Goal: Information Seeking & Learning: Learn about a topic

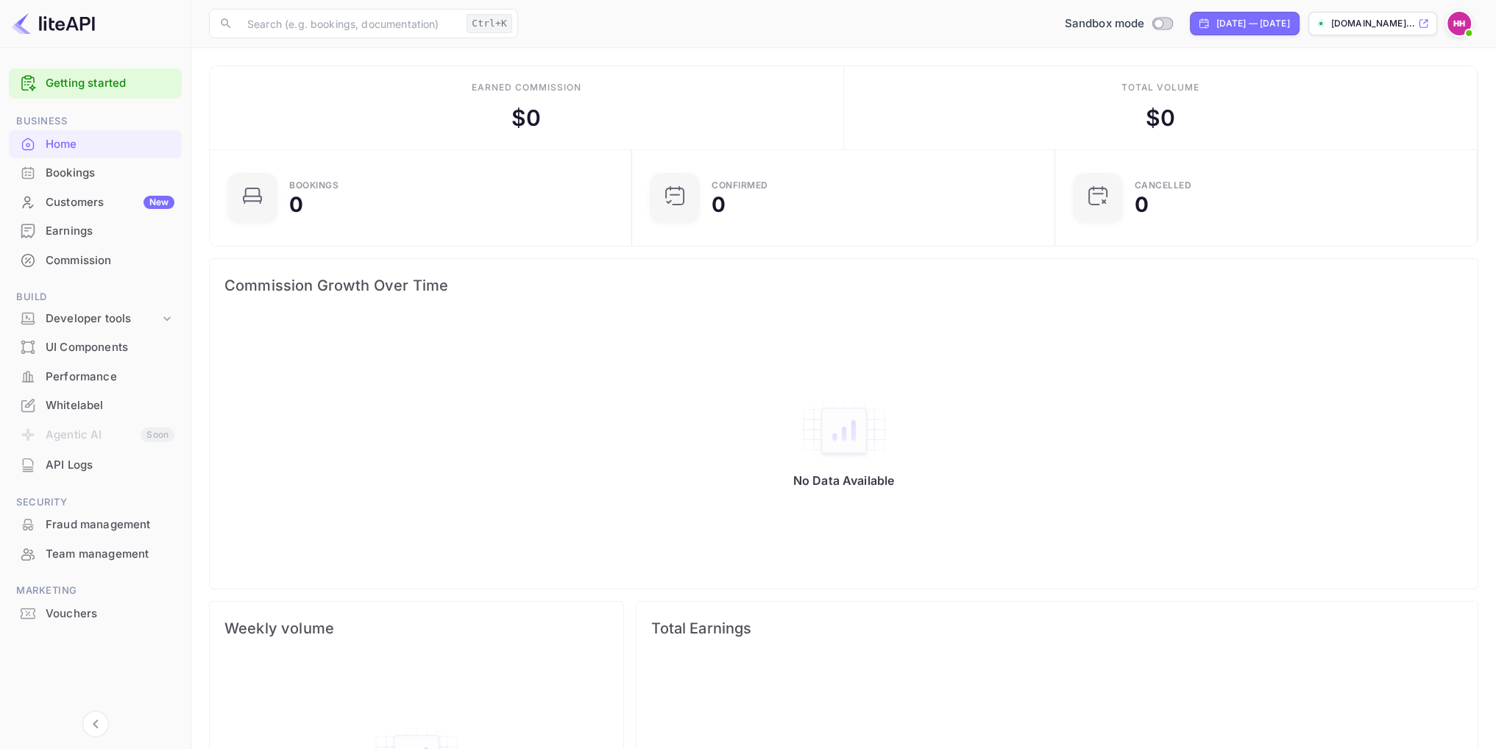
click at [1450, 24] on img at bounding box center [1459, 24] width 24 height 24
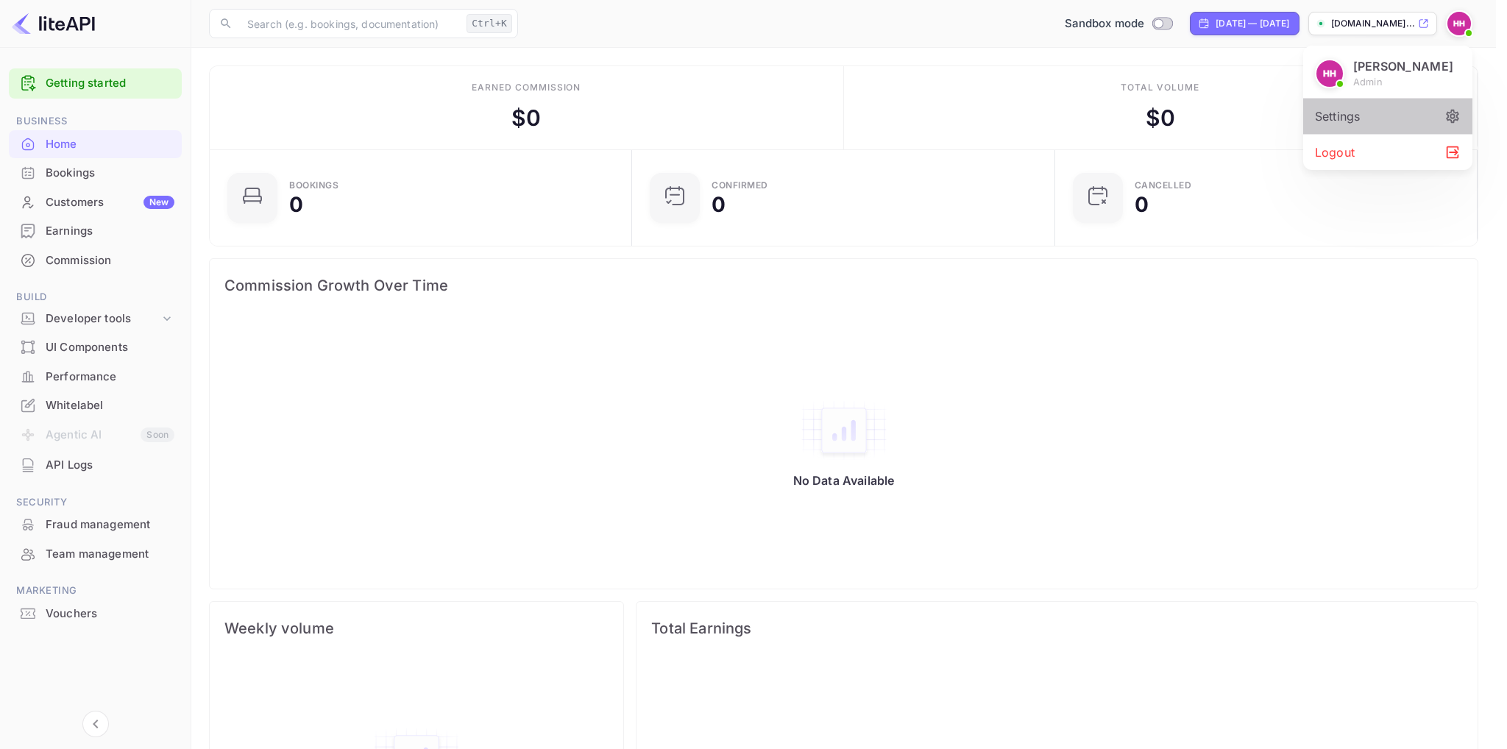
click at [1356, 121] on div "Settings" at bounding box center [1387, 116] width 169 height 35
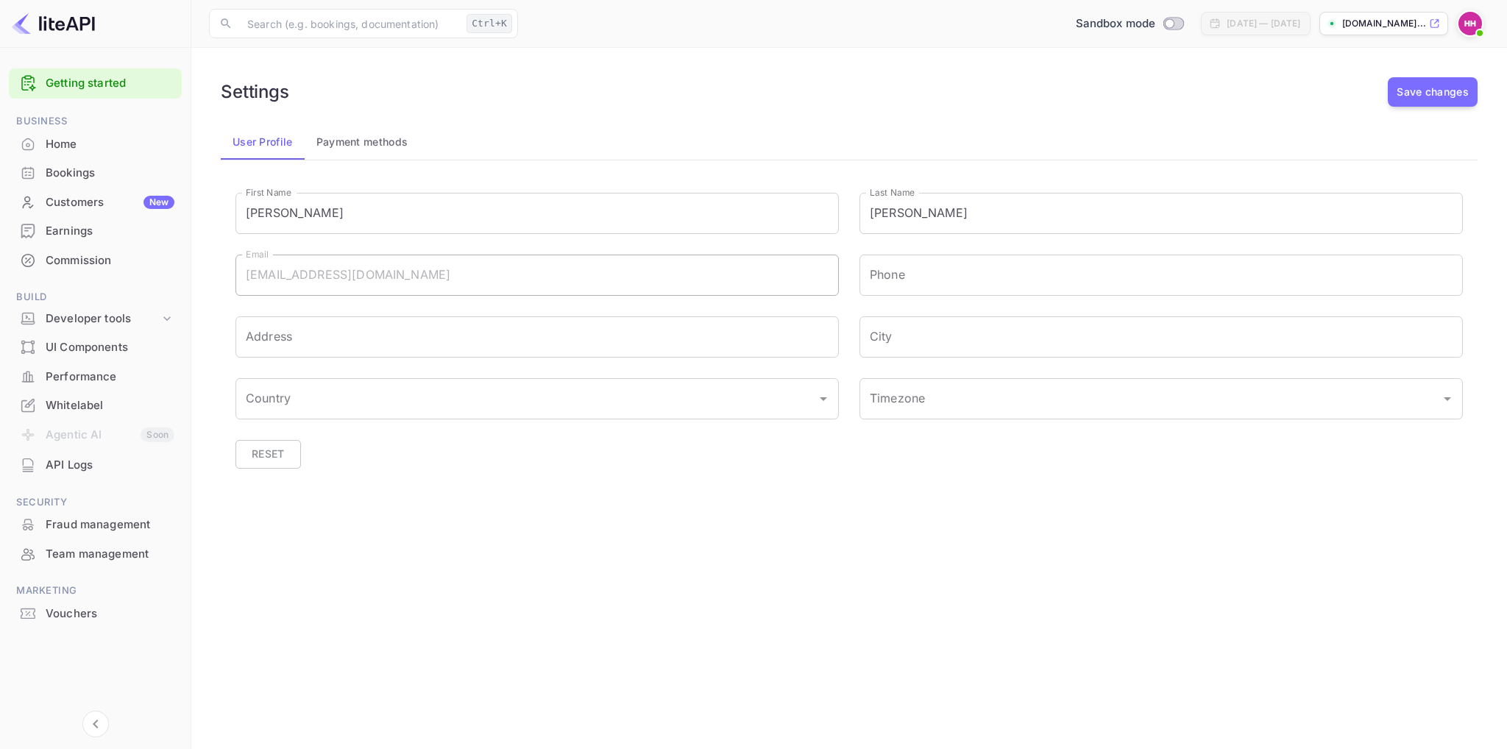
click at [456, 536] on main "Settings Save changes User Profile Payment methods First Name Henrik First Name…" at bounding box center [848, 398] width 1315 height 701
click at [69, 143] on div "Home" at bounding box center [110, 144] width 129 height 17
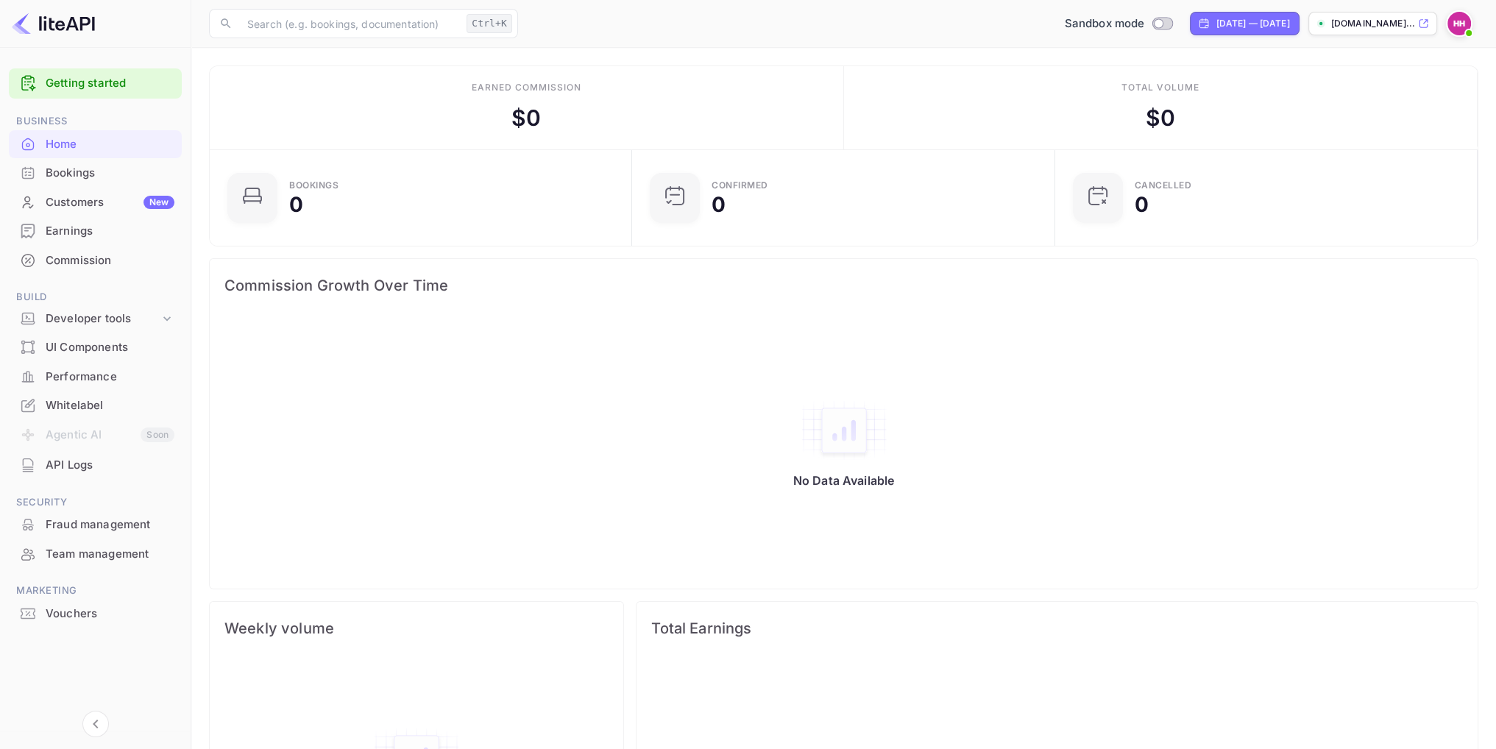
click at [70, 174] on div "Bookings" at bounding box center [110, 173] width 129 height 17
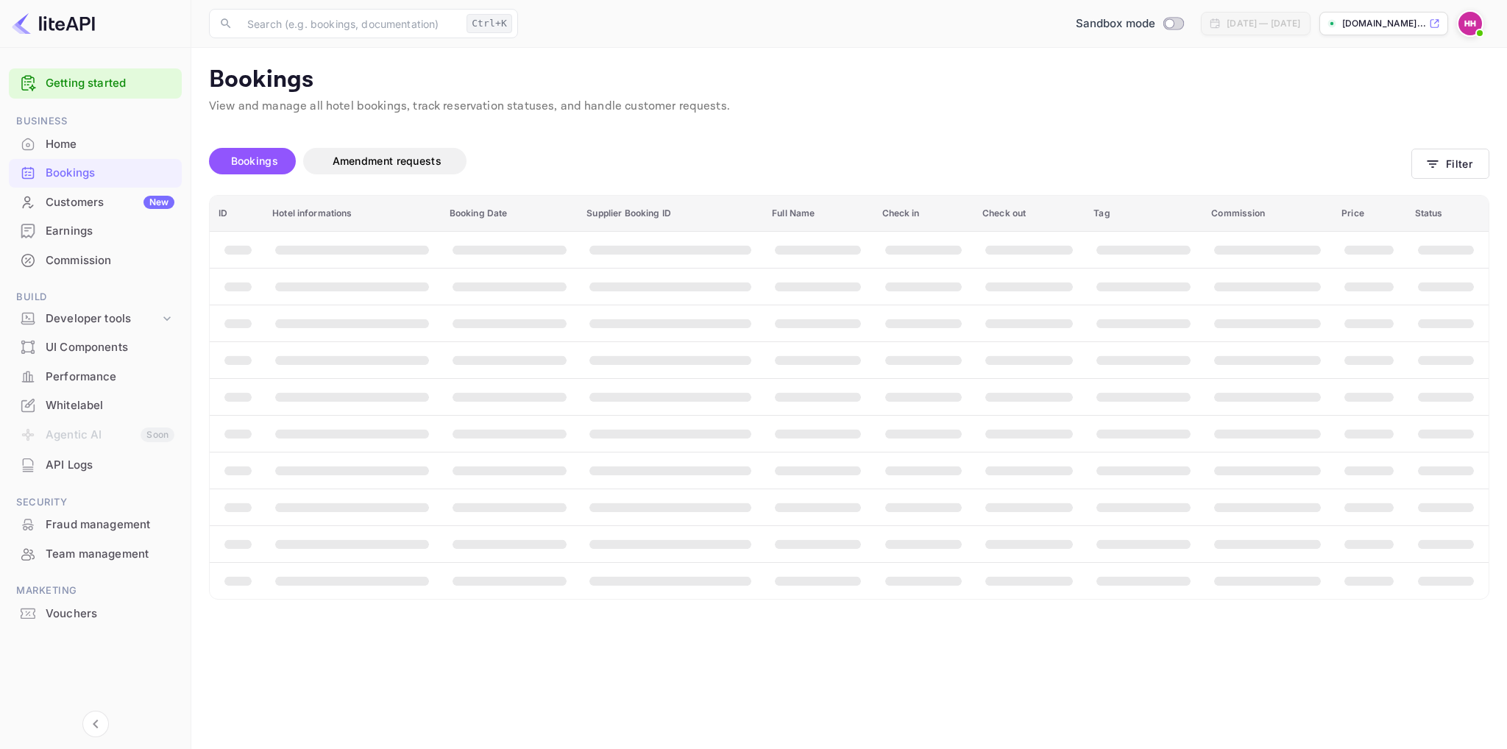
click at [74, 196] on div "Customers New" at bounding box center [110, 202] width 129 height 17
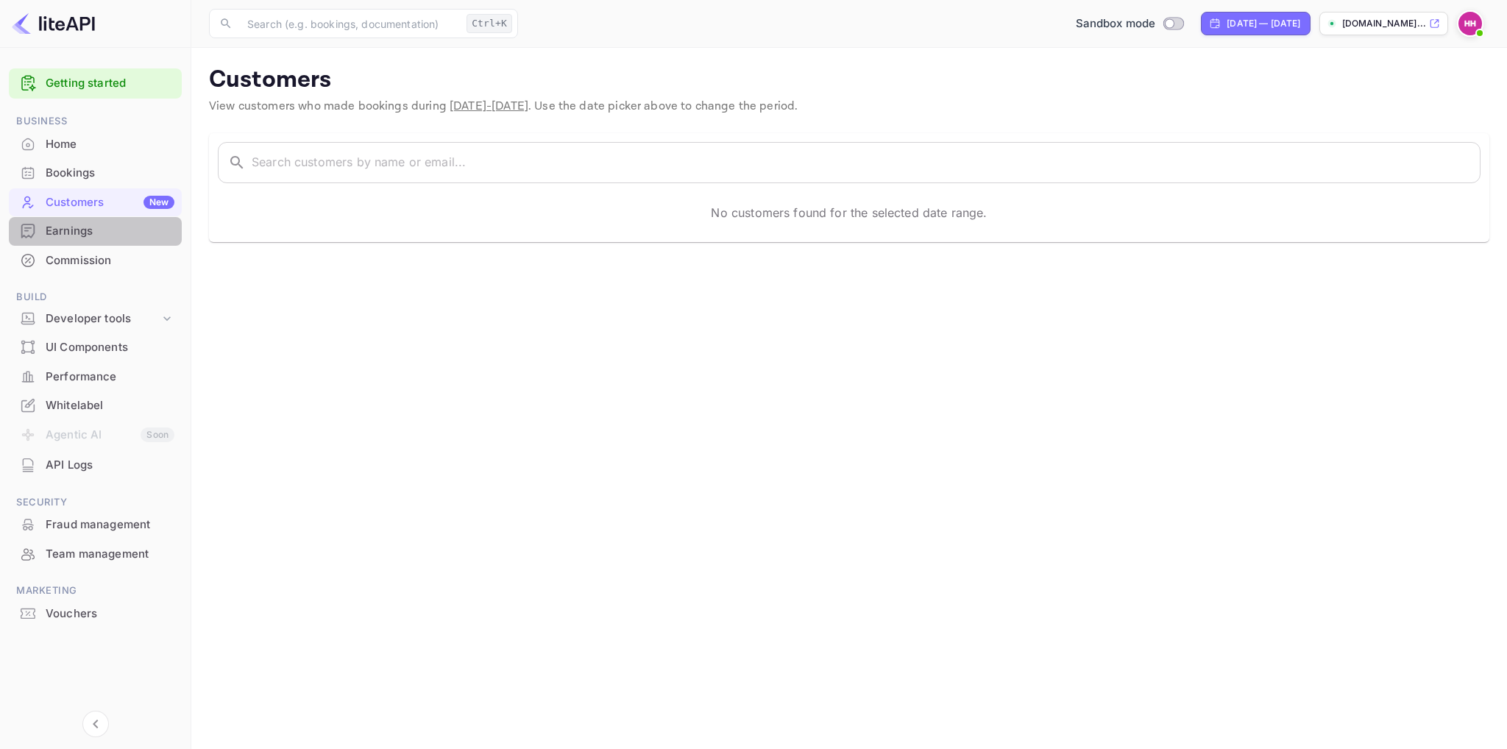
click at [69, 235] on div "Earnings" at bounding box center [110, 231] width 129 height 17
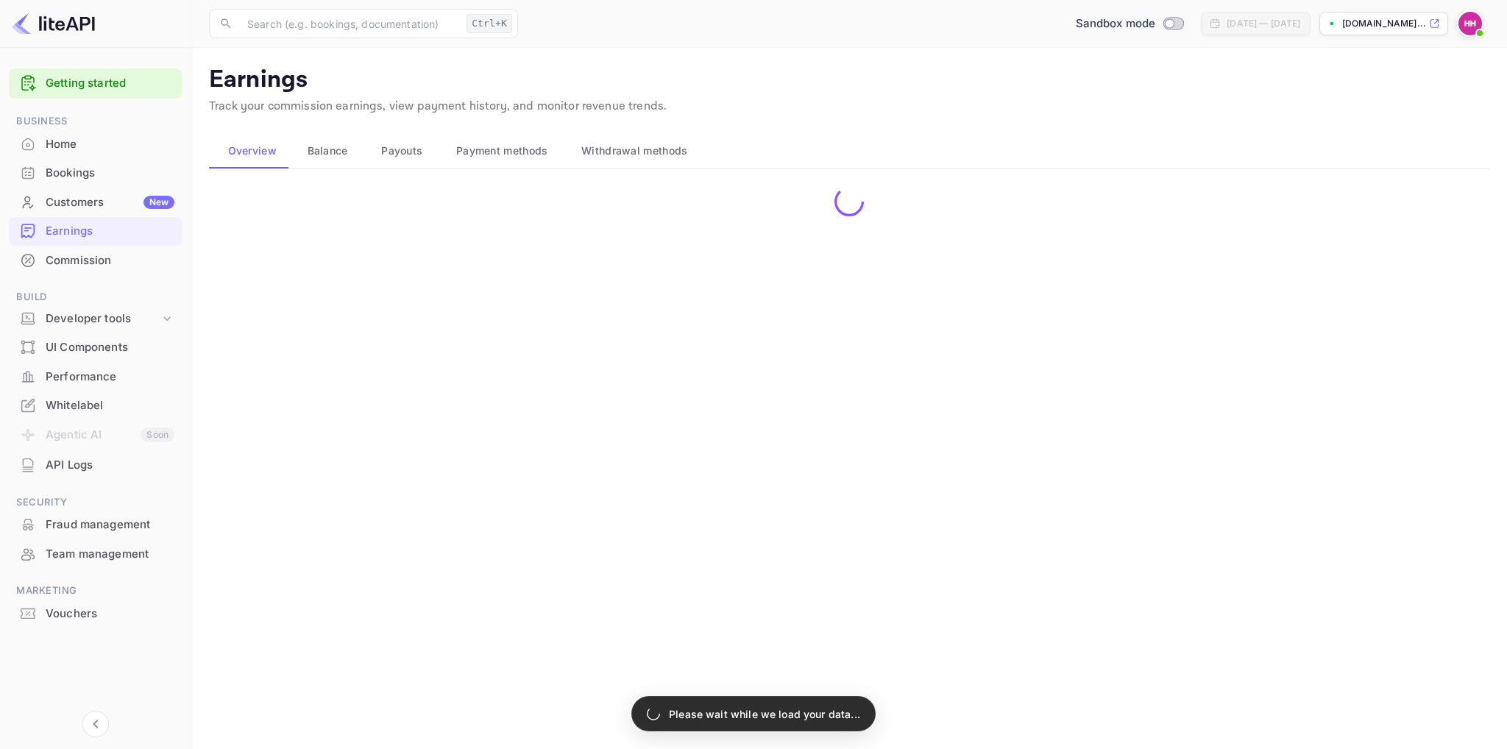
click at [77, 263] on div "Commission" at bounding box center [110, 260] width 129 height 17
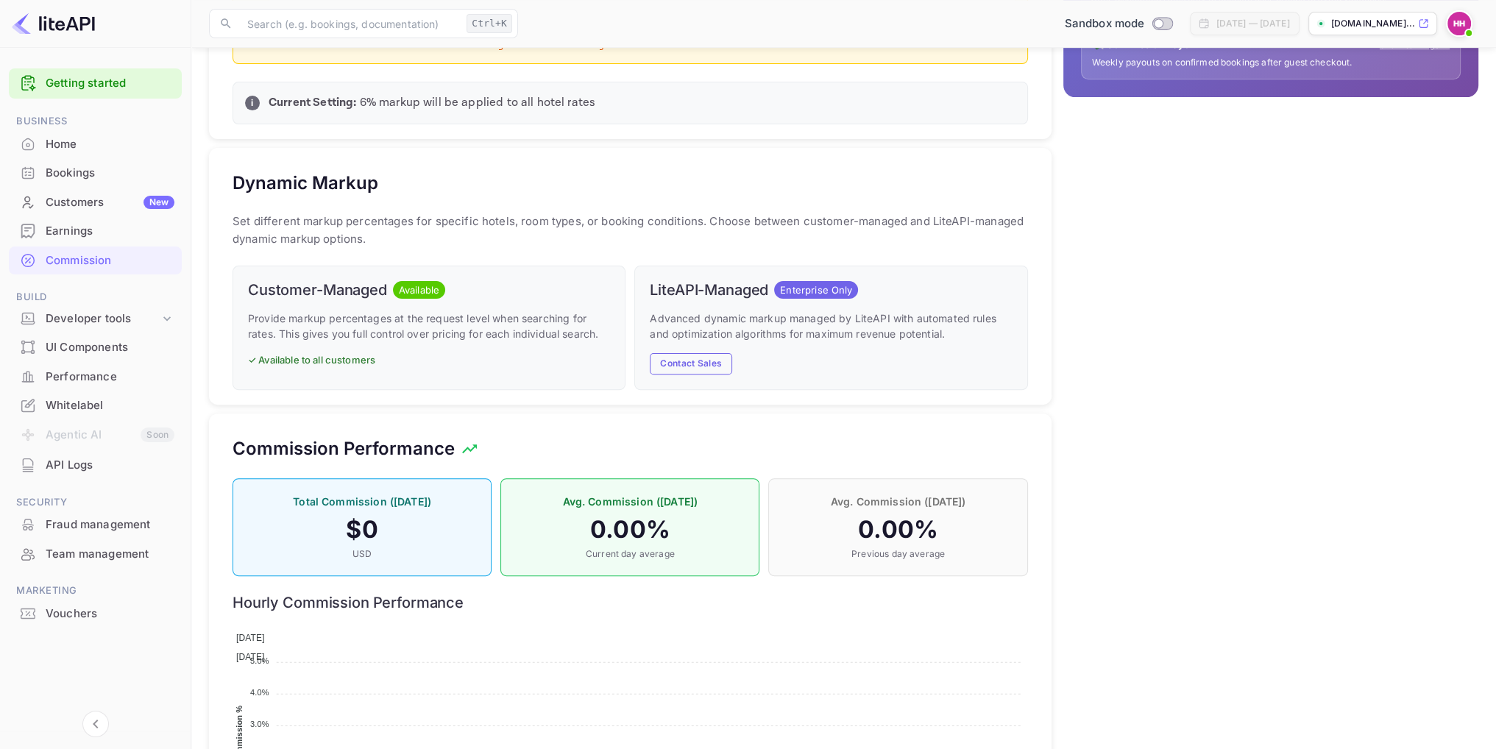
scroll to position [349, 0]
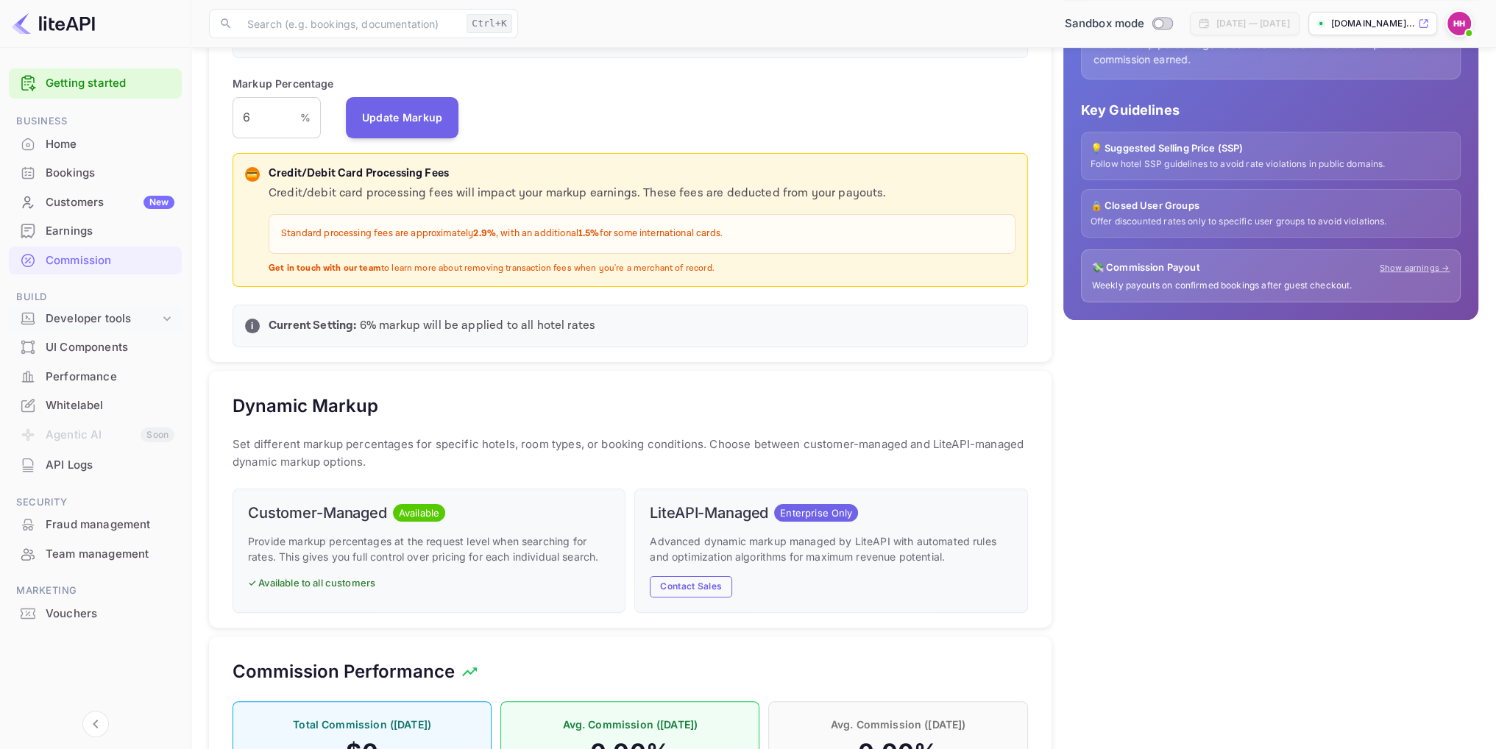
click at [115, 317] on div "Developer tools" at bounding box center [103, 318] width 114 height 17
click at [123, 441] on div "UI Components" at bounding box center [110, 438] width 129 height 17
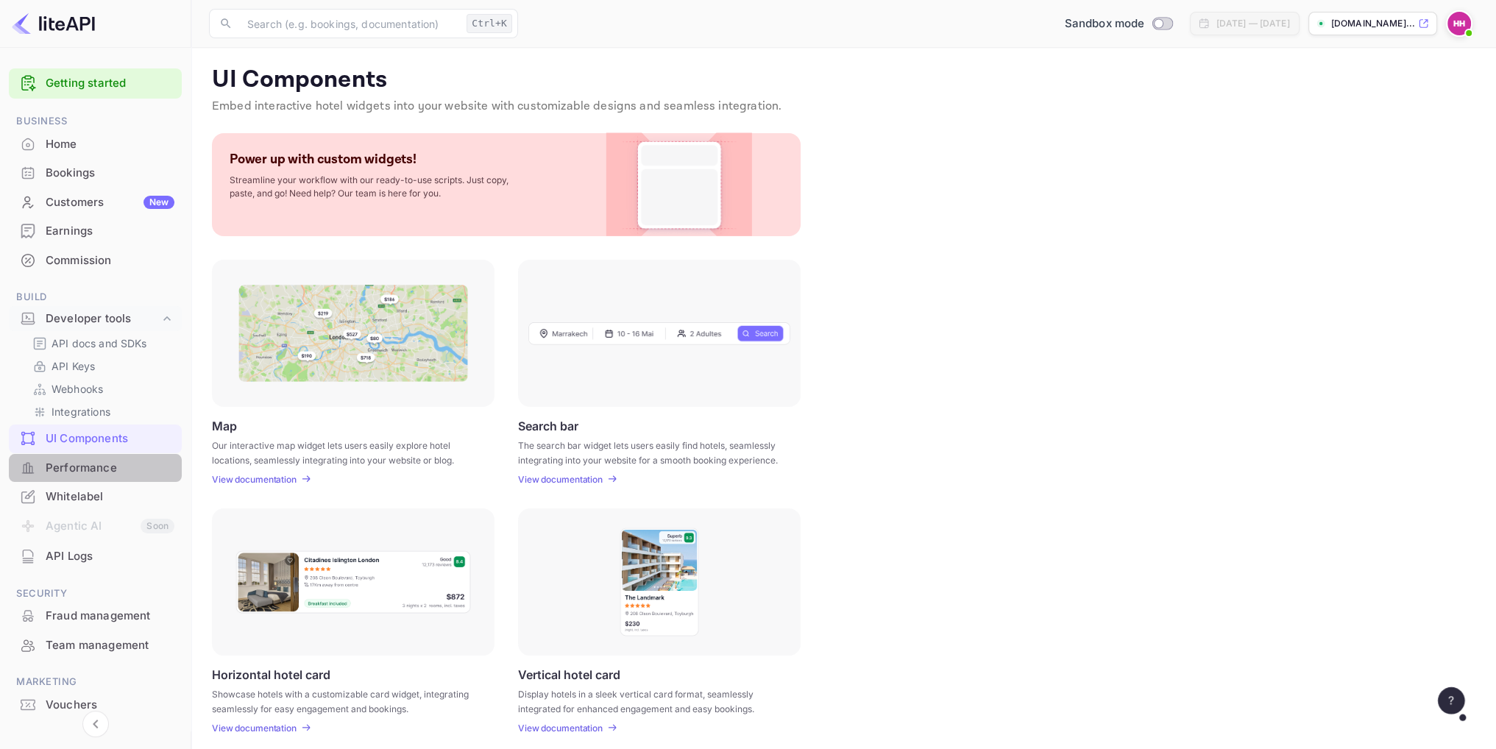
click at [79, 473] on div "Performance" at bounding box center [110, 468] width 129 height 17
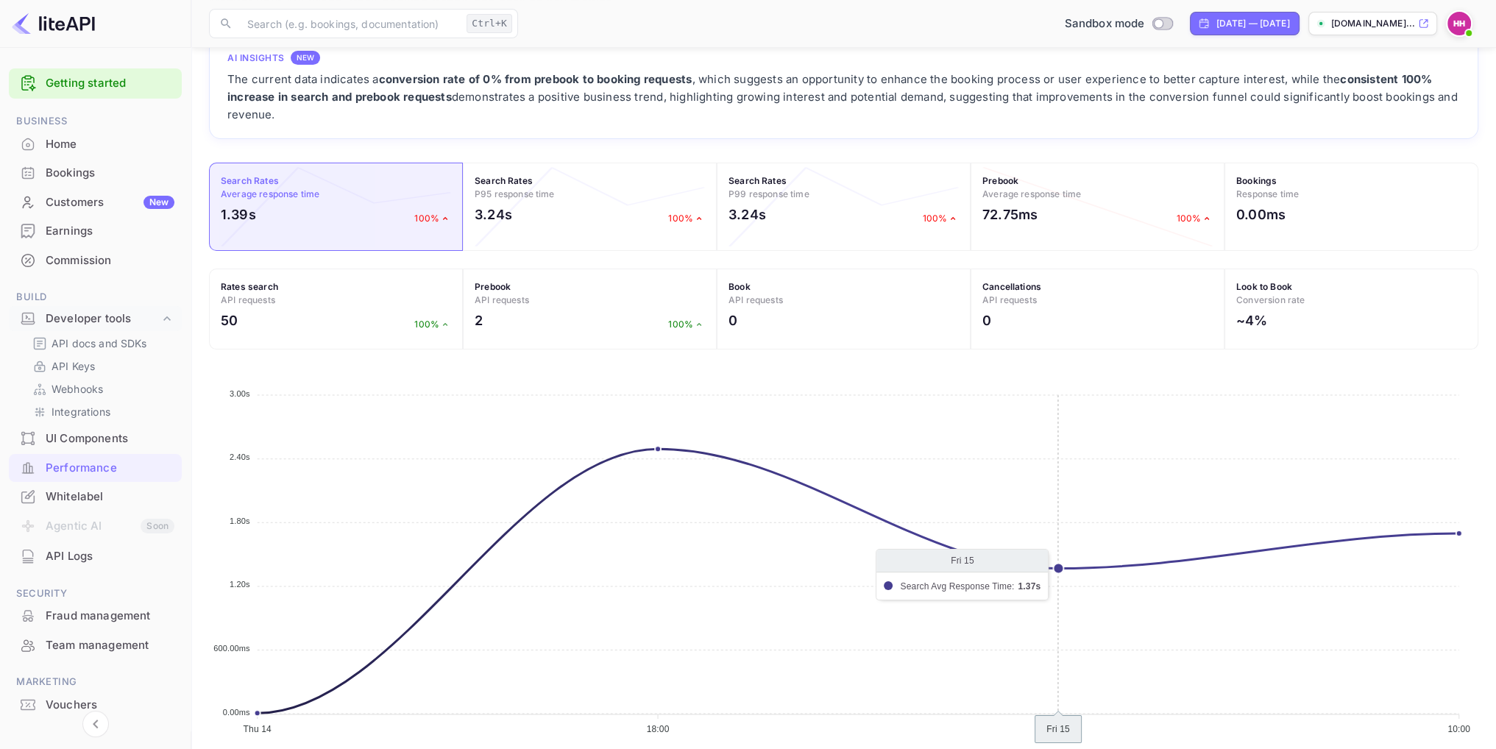
scroll to position [124, 0]
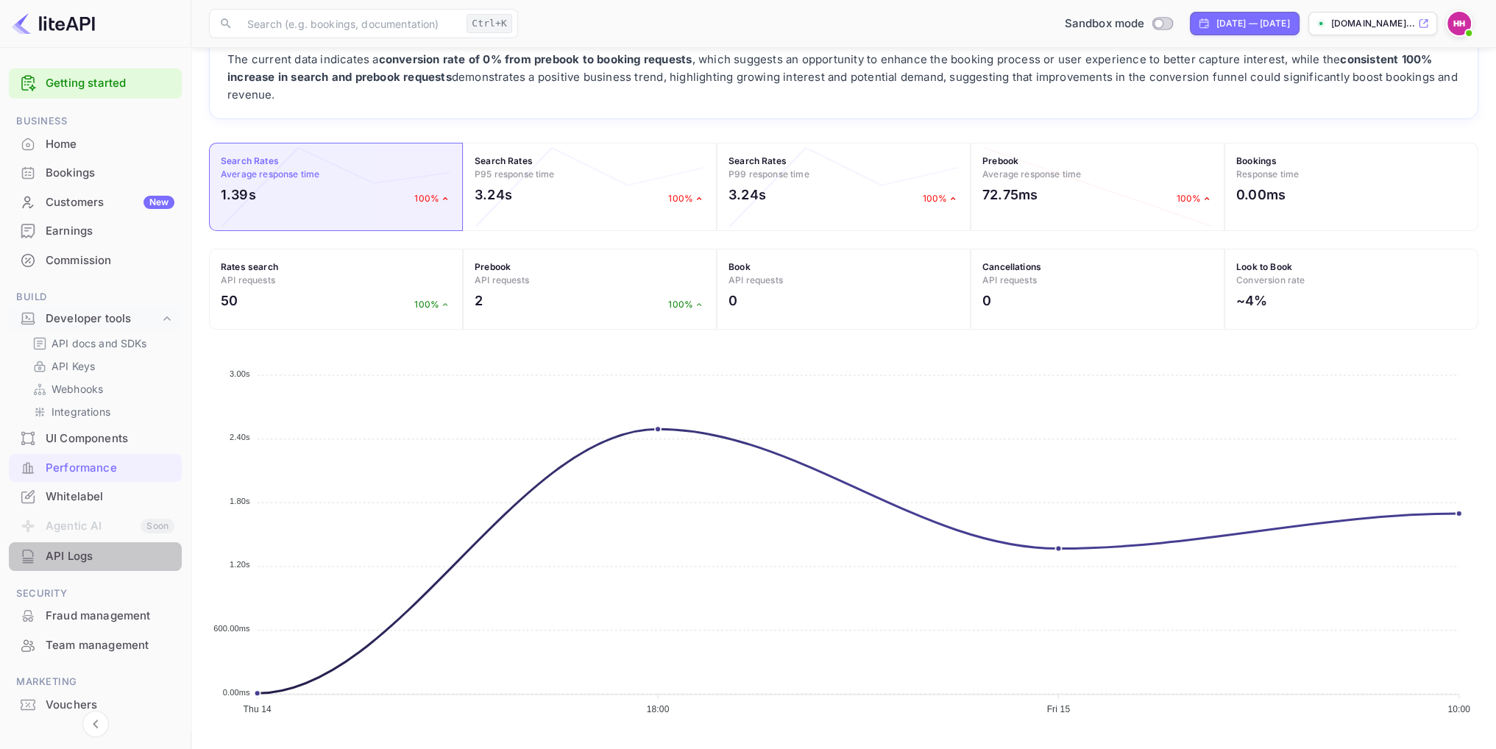
click at [79, 559] on div "API Logs" at bounding box center [110, 556] width 129 height 17
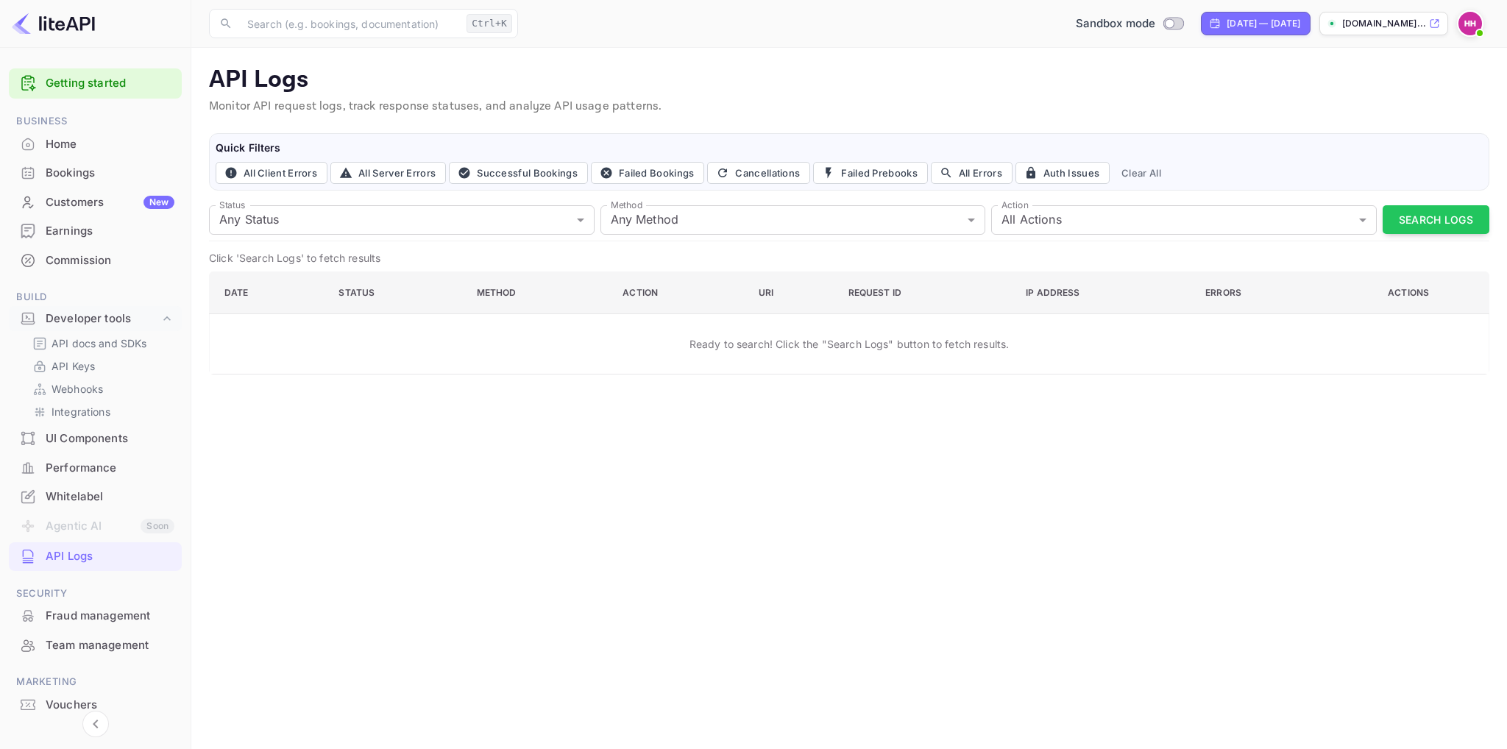
click at [59, 25] on img at bounding box center [53, 24] width 83 height 24
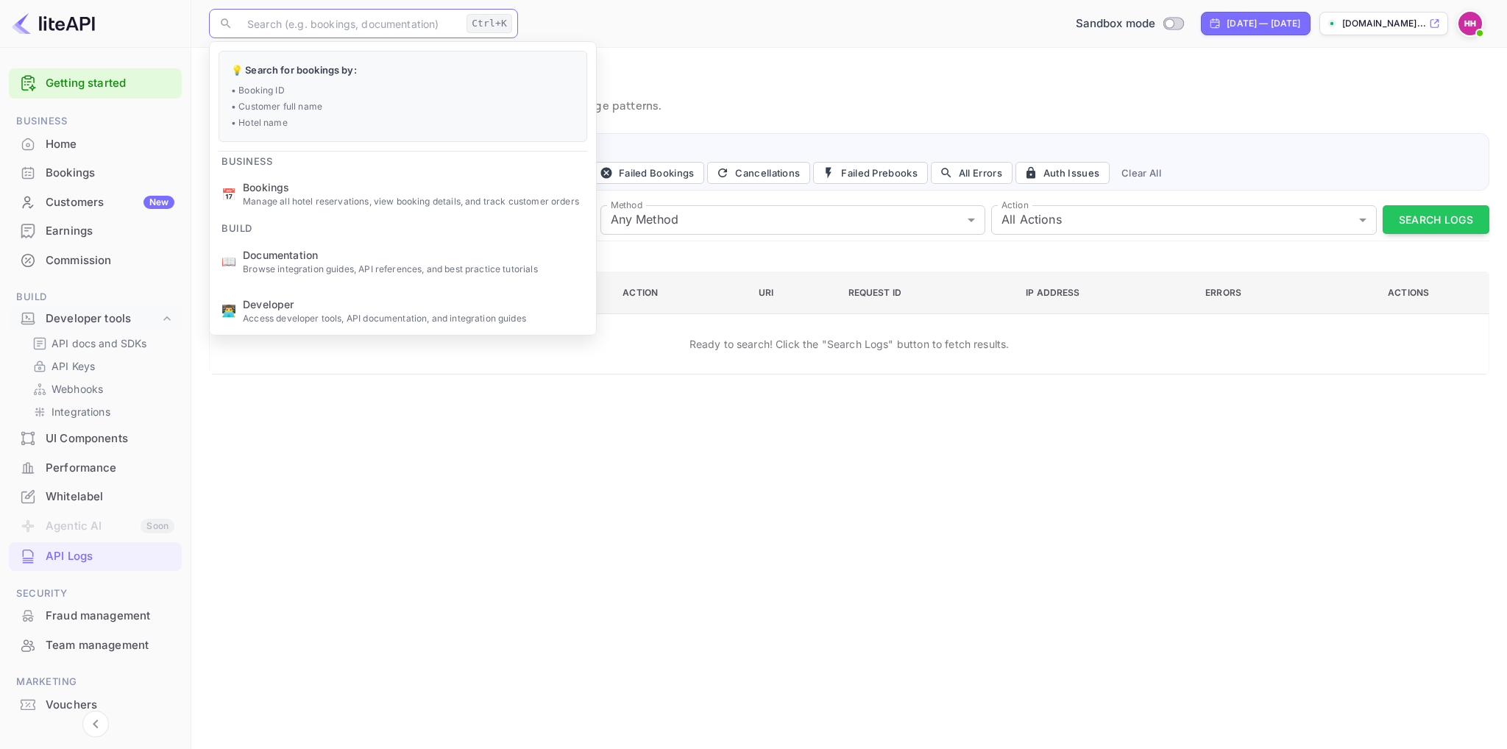
click at [326, 33] on input "text" at bounding box center [349, 23] width 222 height 29
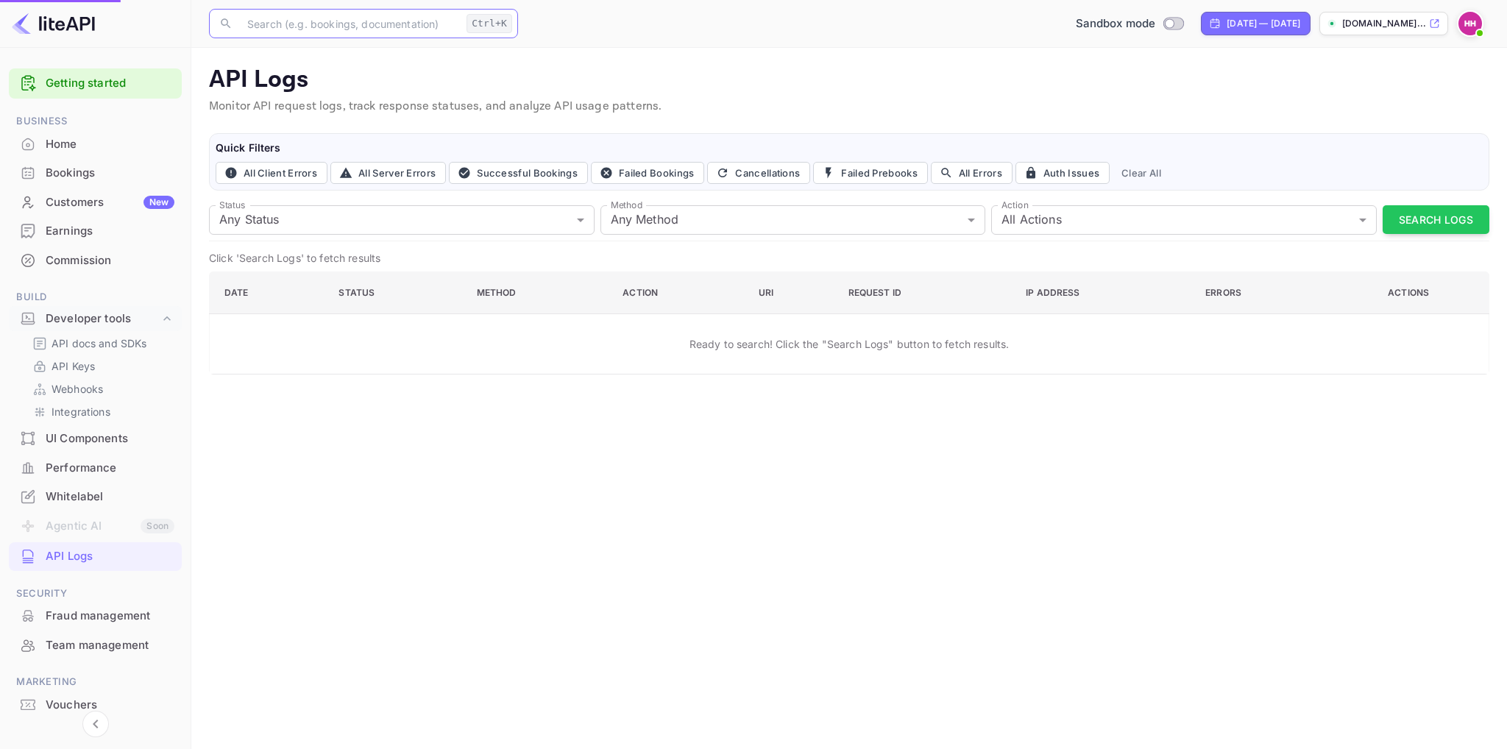
click at [296, 301] on span "Developer" at bounding box center [413, 303] width 341 height 15
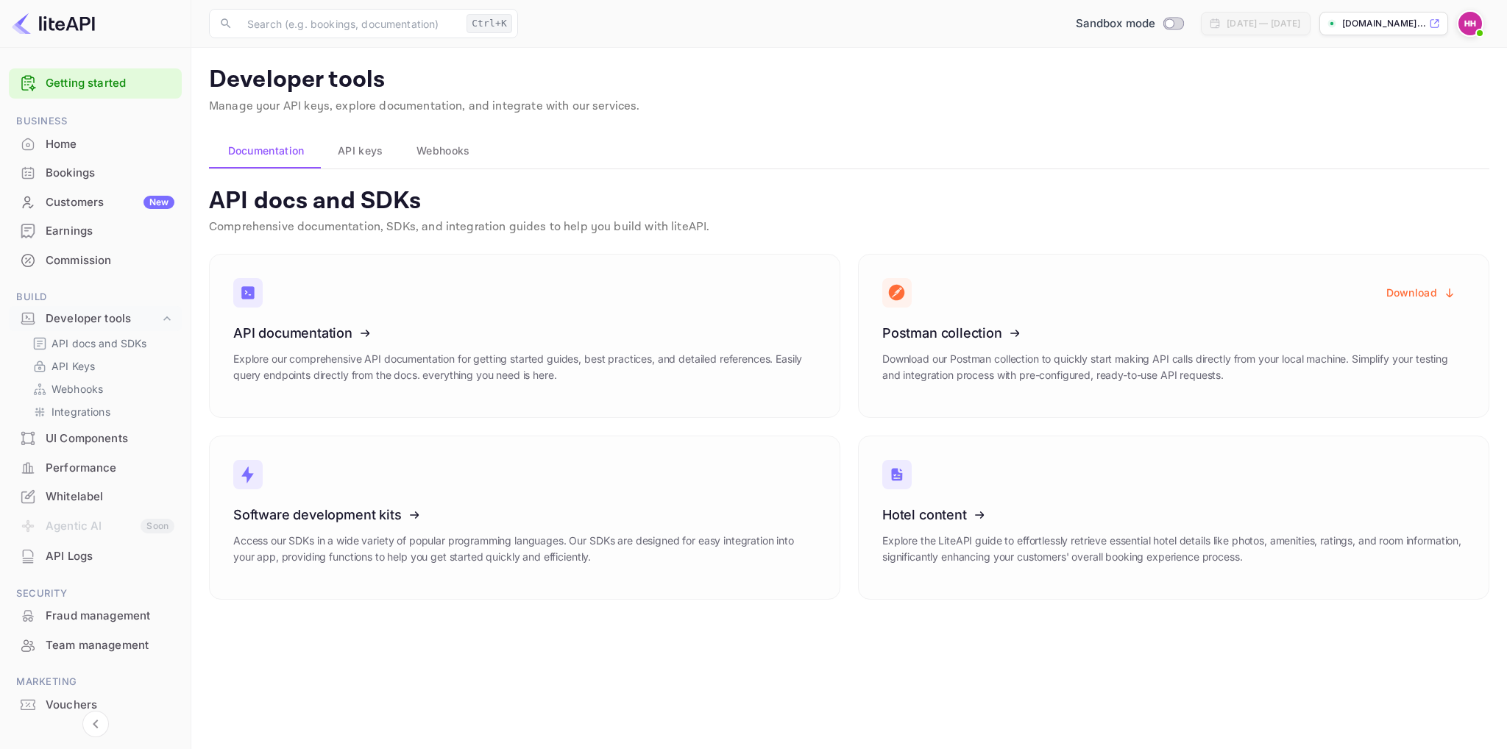
click at [82, 75] on link "Getting started" at bounding box center [110, 83] width 129 height 17
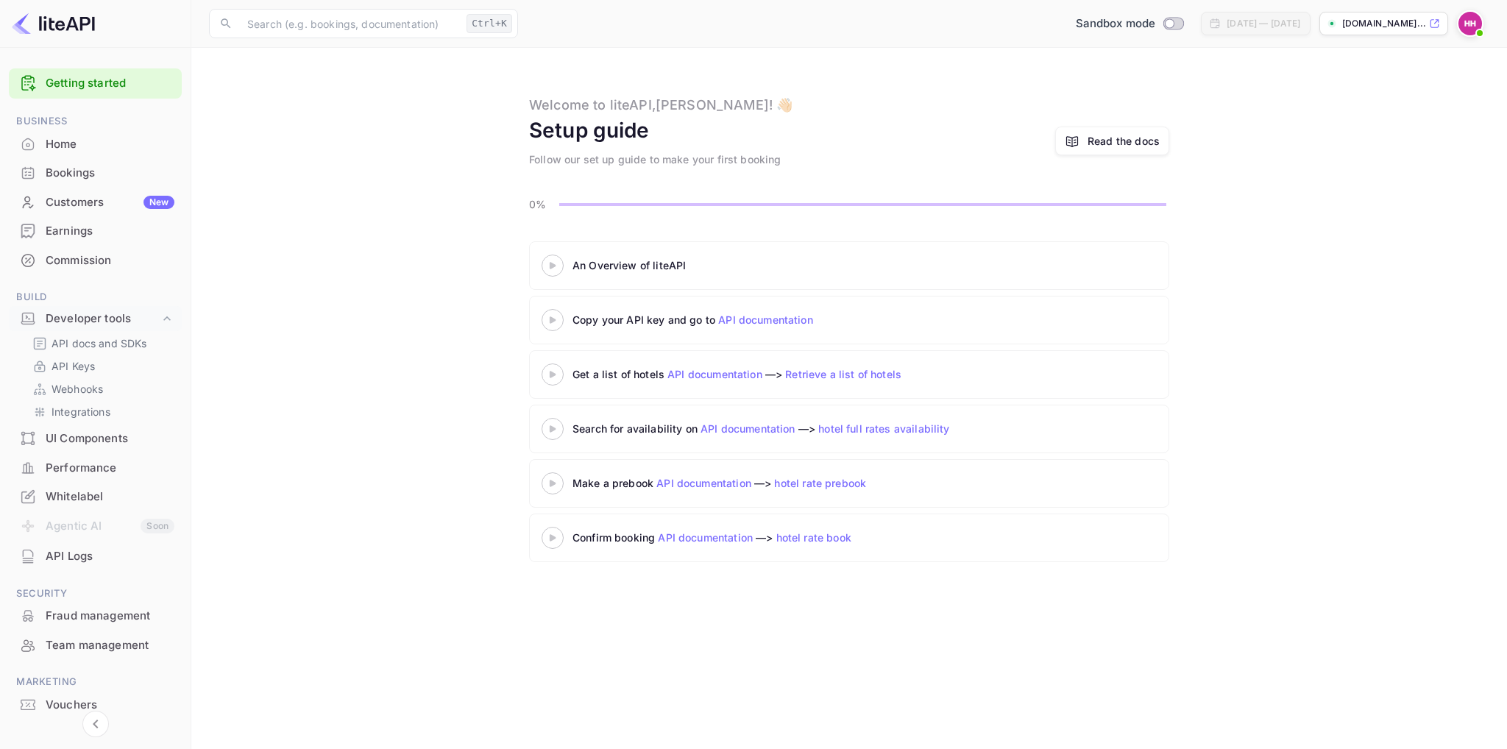
click at [545, 268] on icon at bounding box center [552, 265] width 51 height 7
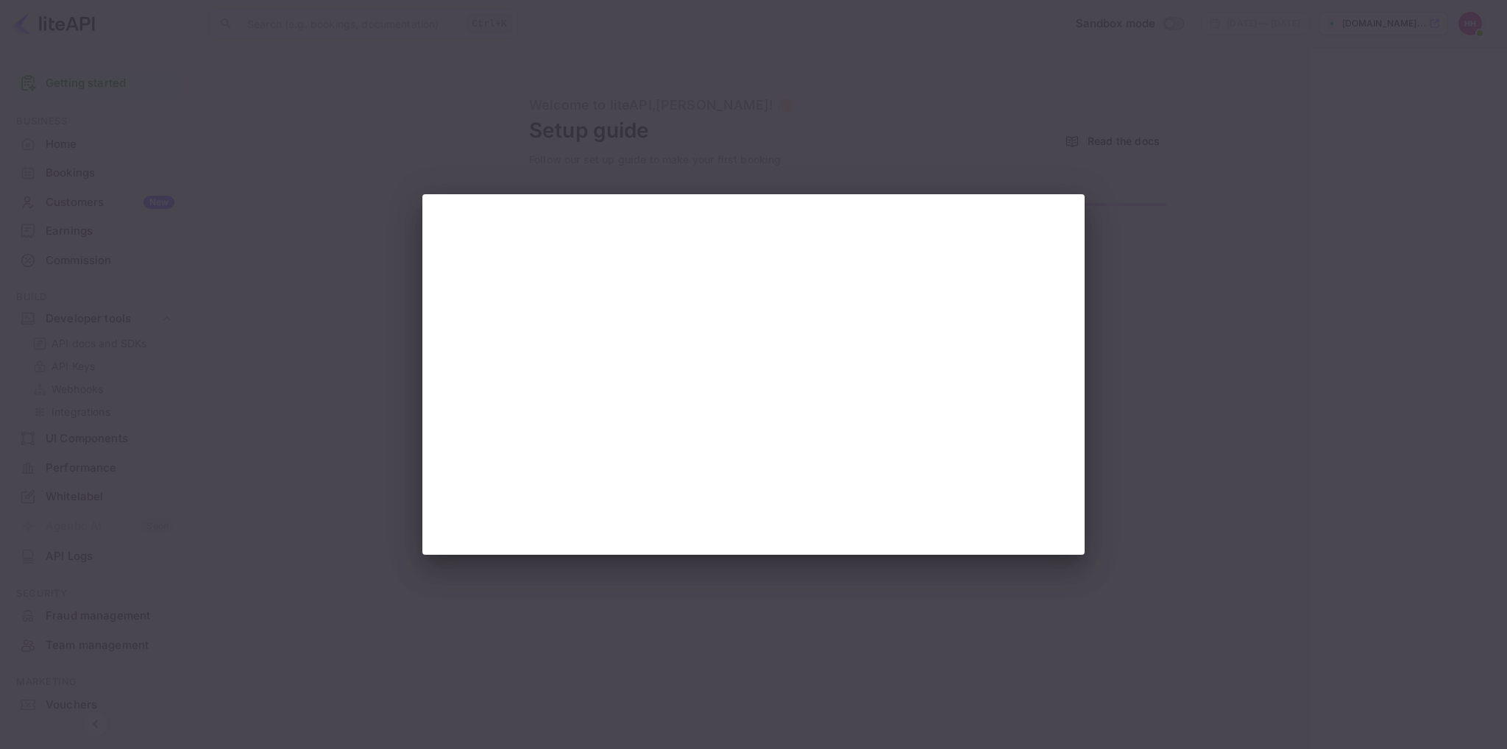
click at [338, 329] on div at bounding box center [753, 374] width 1507 height 749
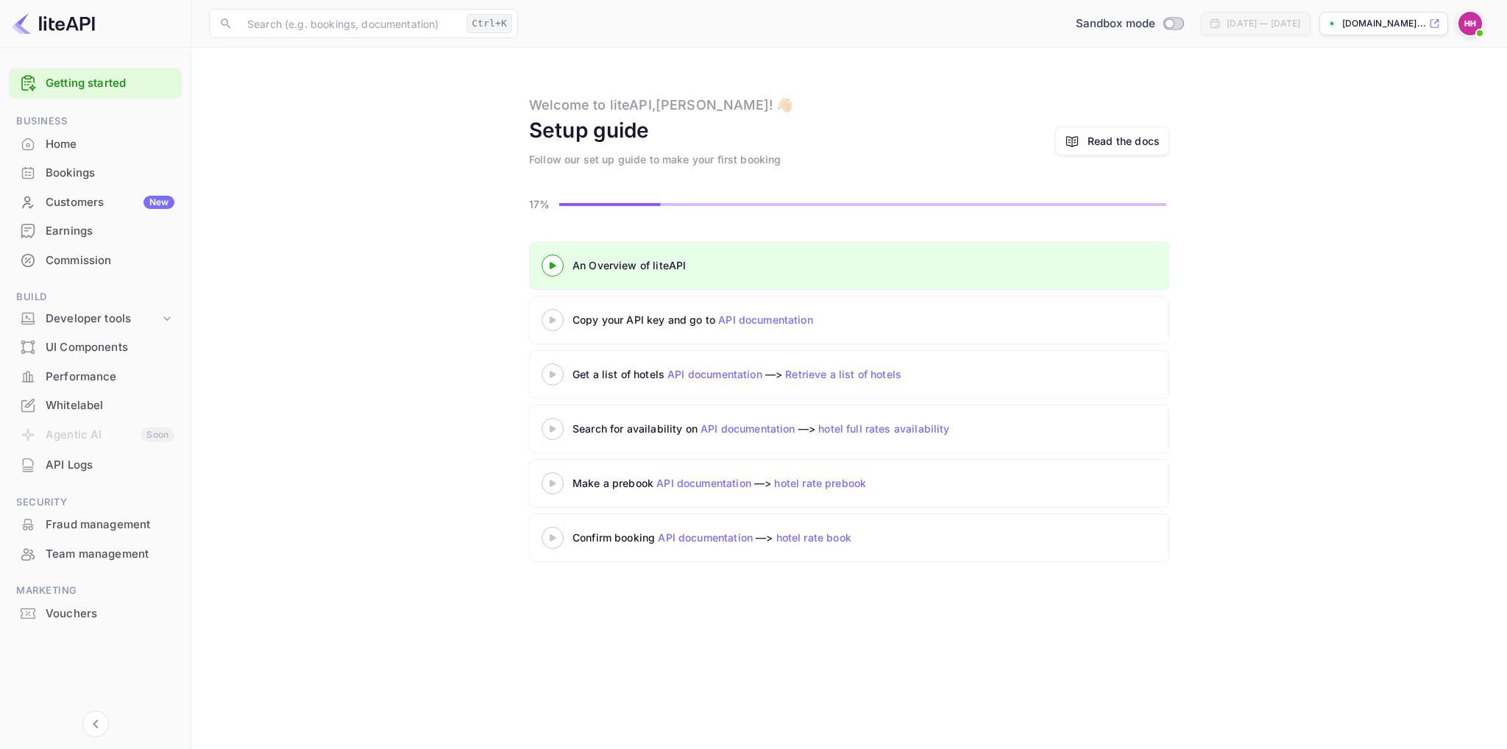
click at [550, 263] on 3 at bounding box center [553, 265] width 6 height 7
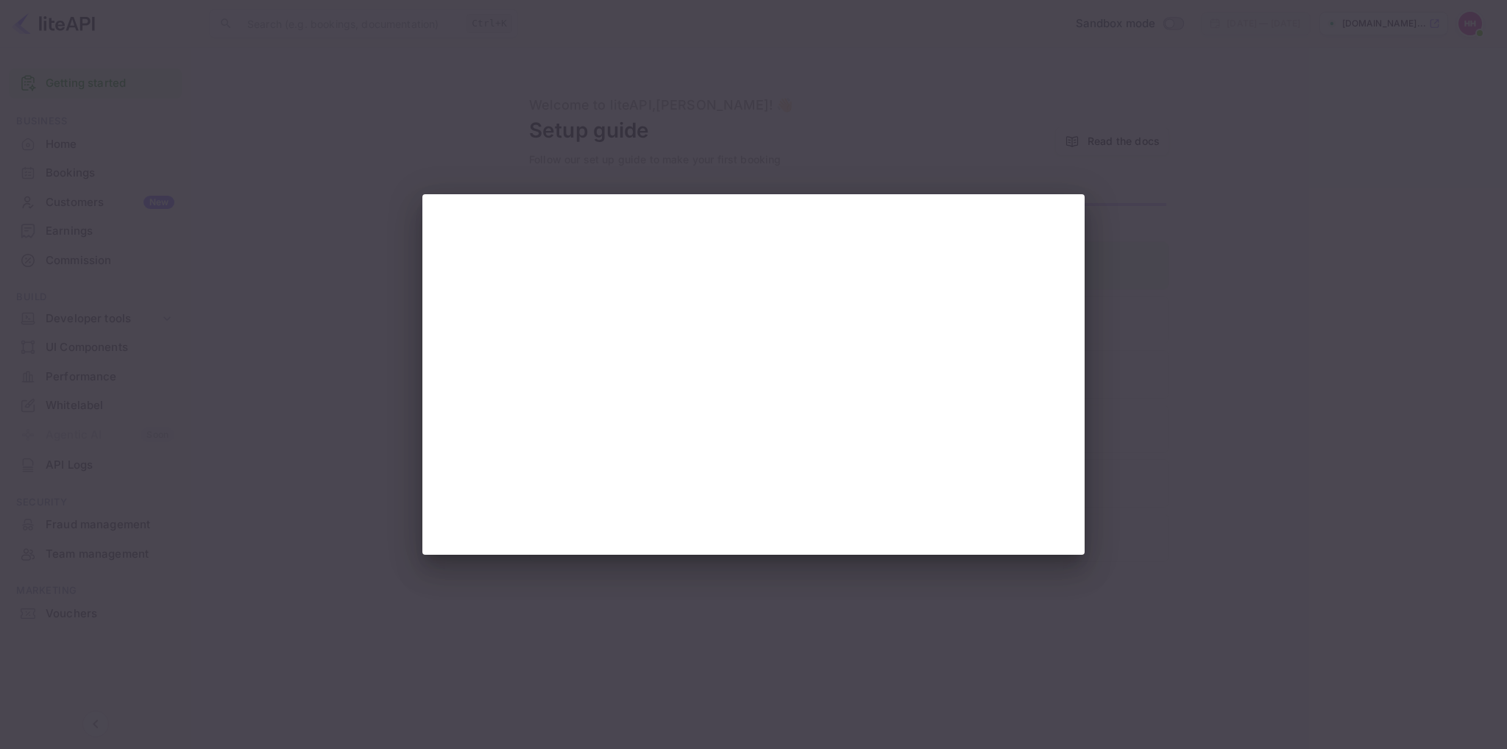
click at [1140, 270] on div at bounding box center [753, 374] width 1507 height 749
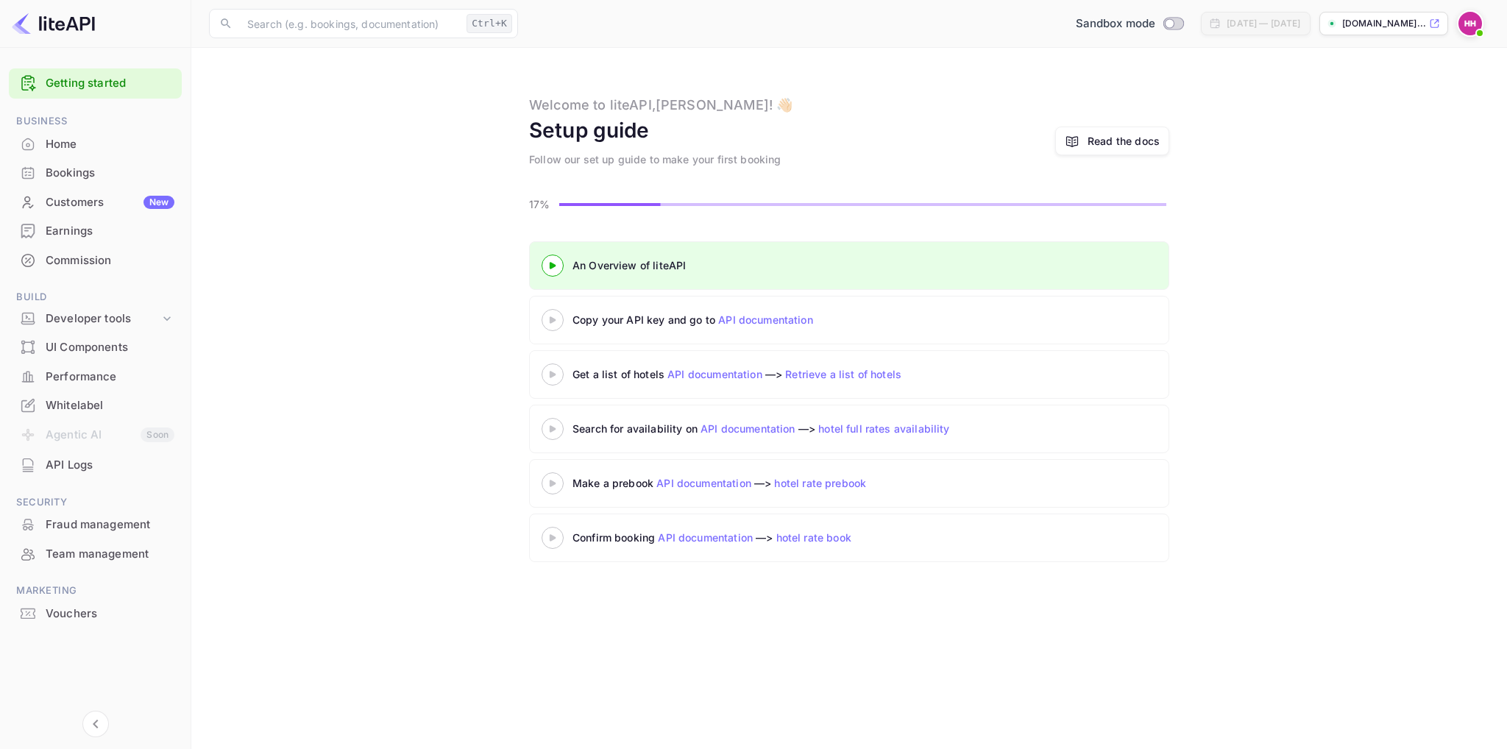
click at [556, 316] on icon at bounding box center [552, 319] width 51 height 7
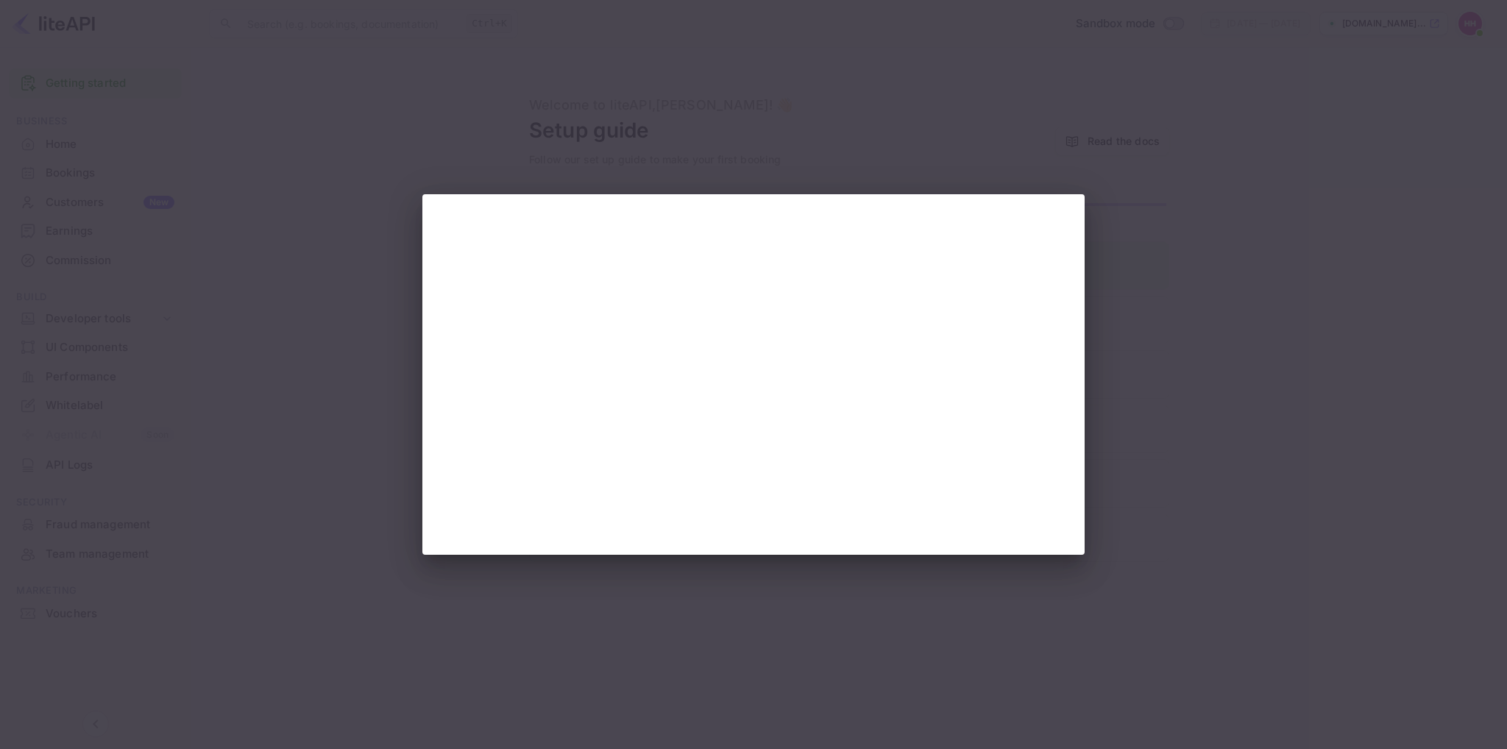
click at [1024, 149] on div at bounding box center [753, 374] width 1507 height 749
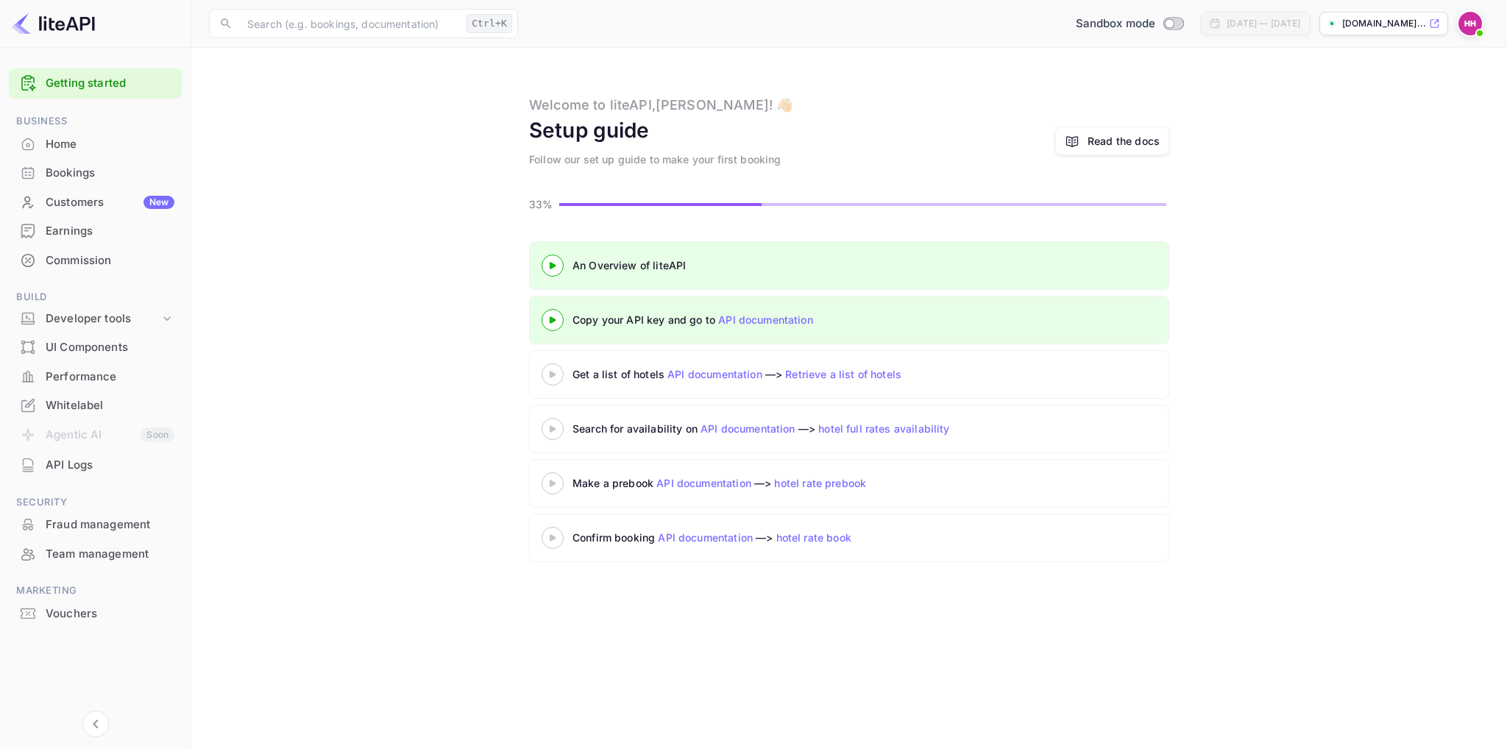
click at [550, 269] on 3 at bounding box center [553, 265] width 6 height 7
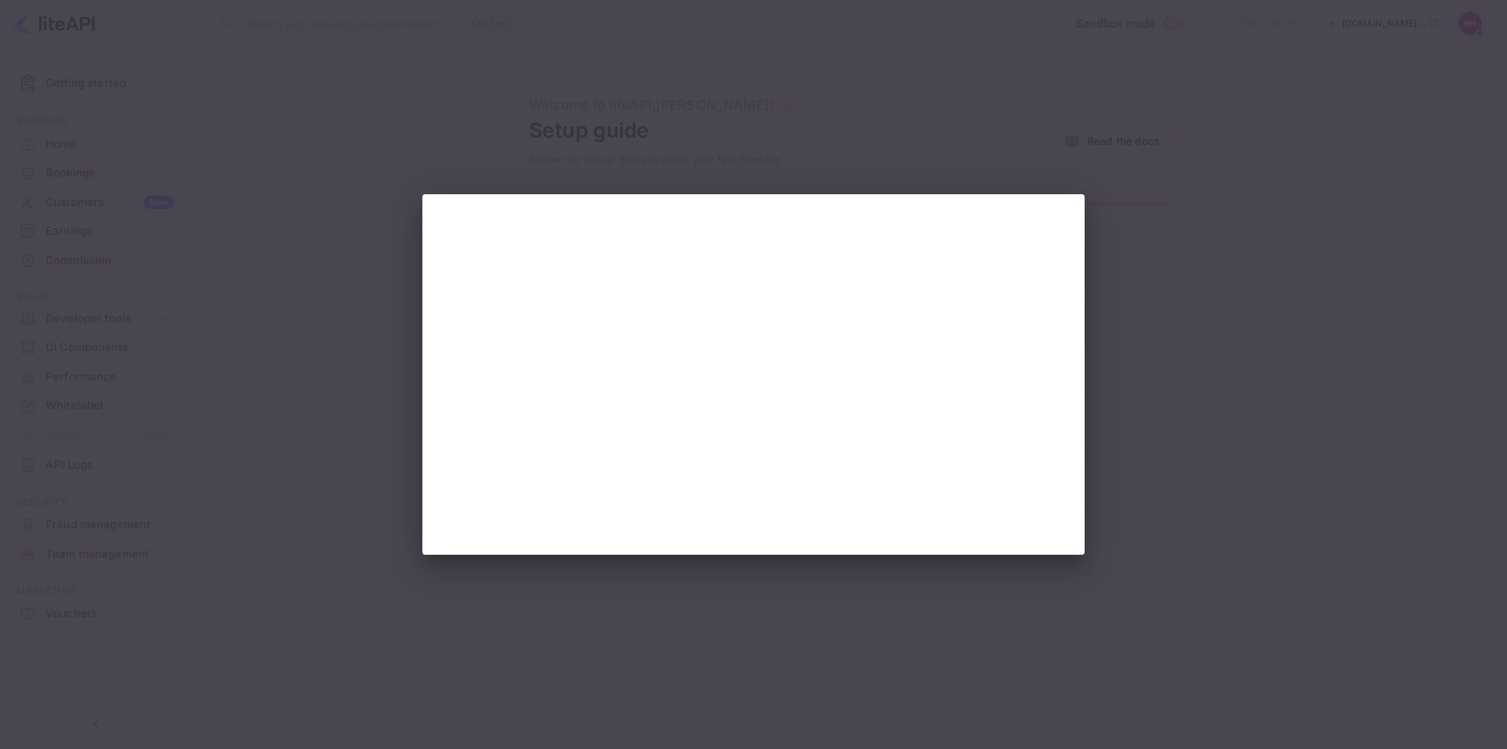
click at [1175, 248] on div at bounding box center [753, 374] width 1507 height 749
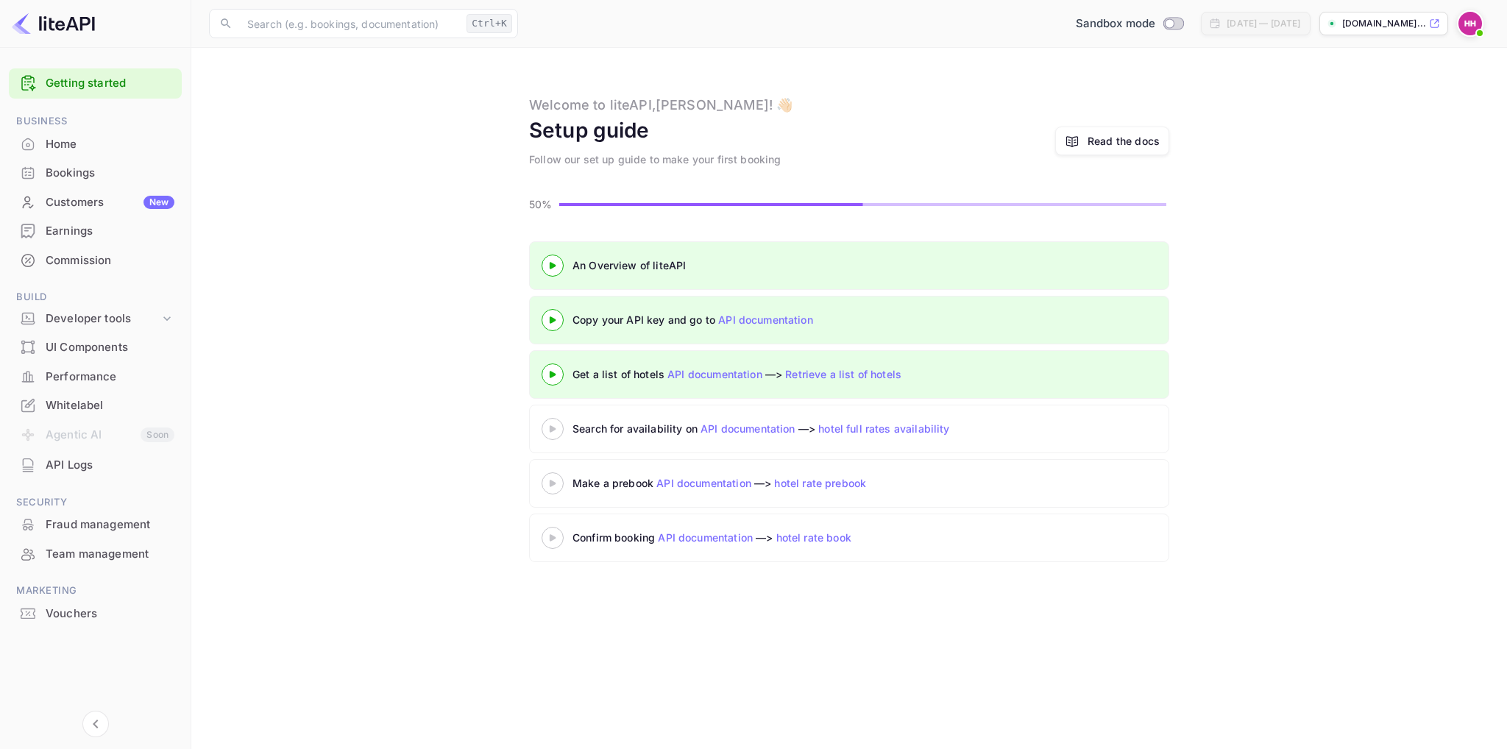
click at [565, 427] on icon at bounding box center [552, 428] width 51 height 7
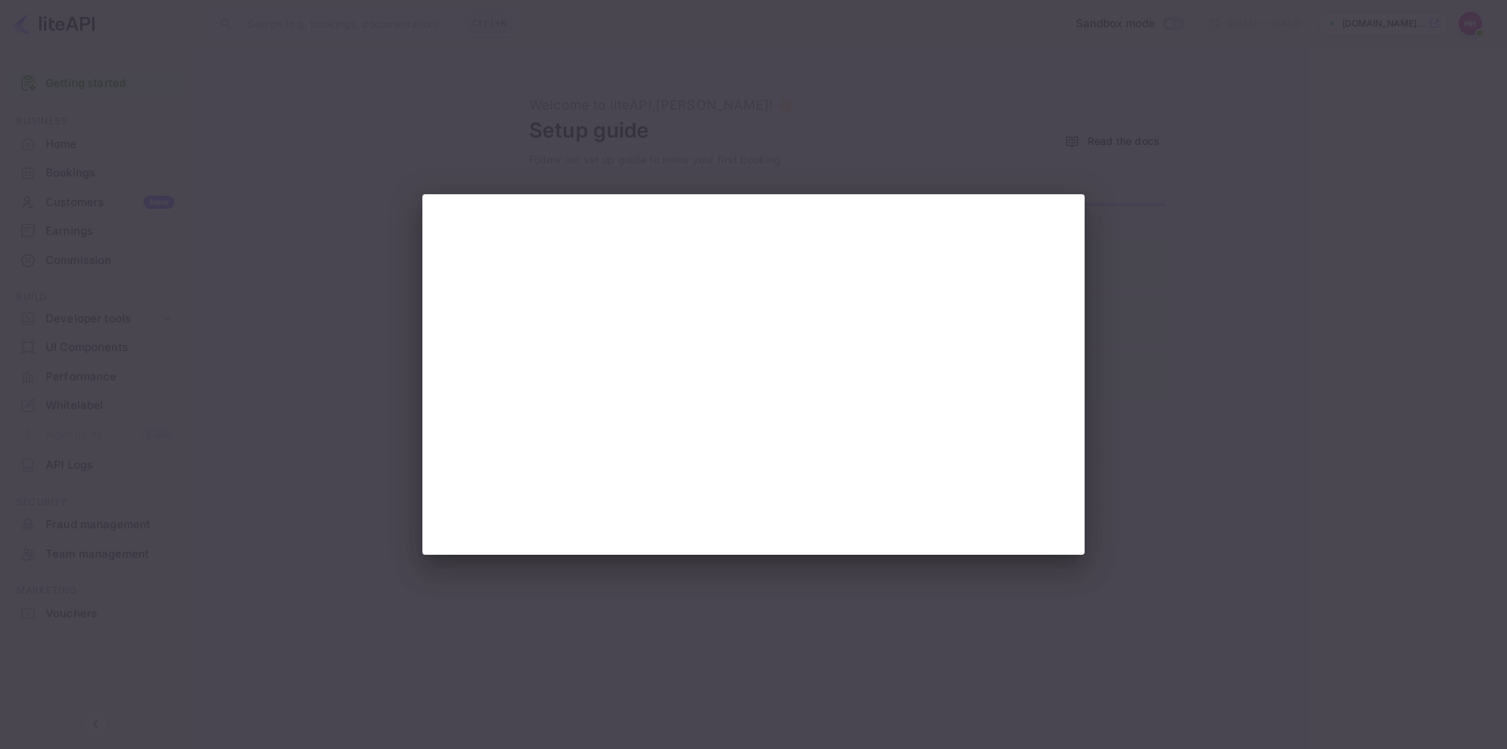
click at [1221, 223] on div at bounding box center [753, 374] width 1507 height 749
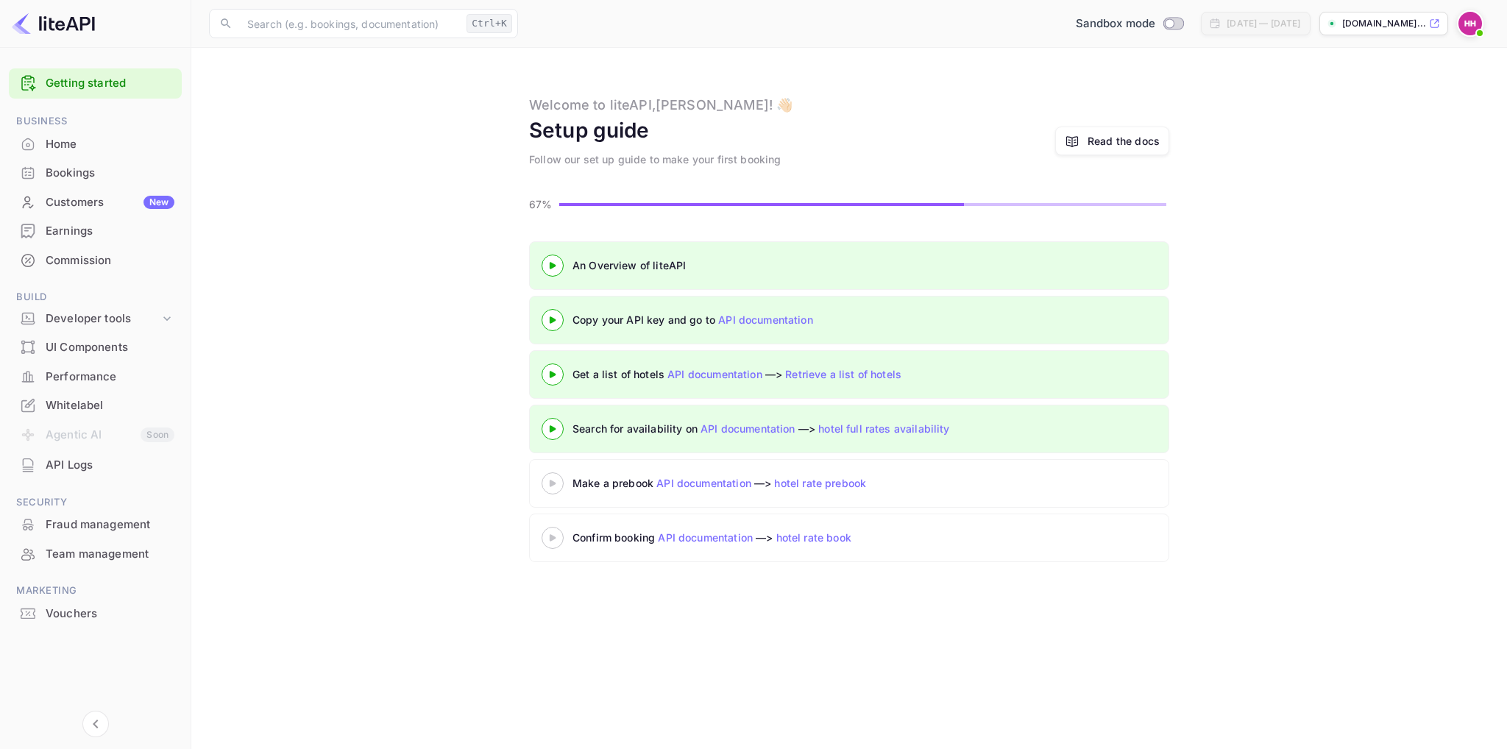
click at [612, 475] on div "Make a prebook API documentation —> hotel rate prebook" at bounding box center [756, 482] width 368 height 15
click at [559, 482] on icon at bounding box center [552, 483] width 51 height 7
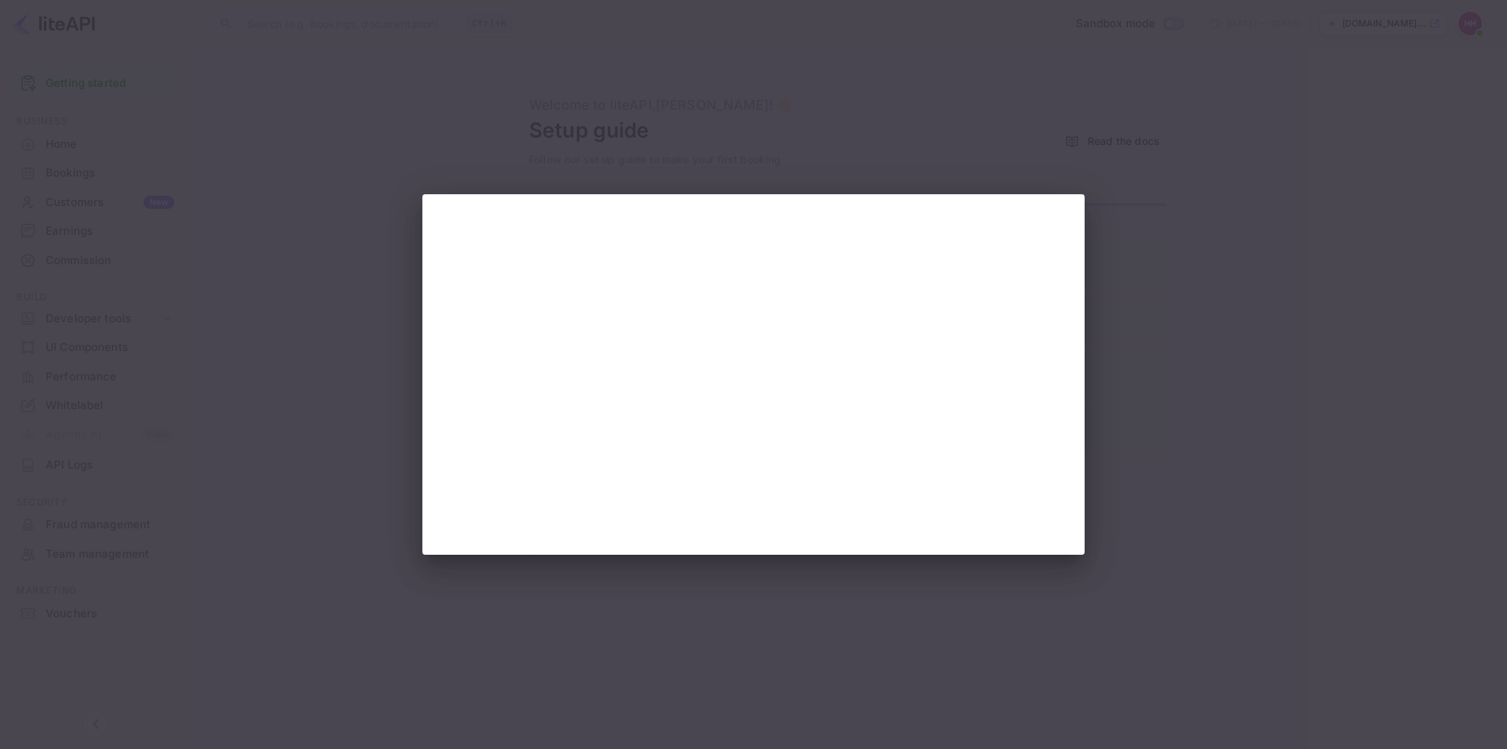
click at [795, 644] on div at bounding box center [753, 374] width 1507 height 749
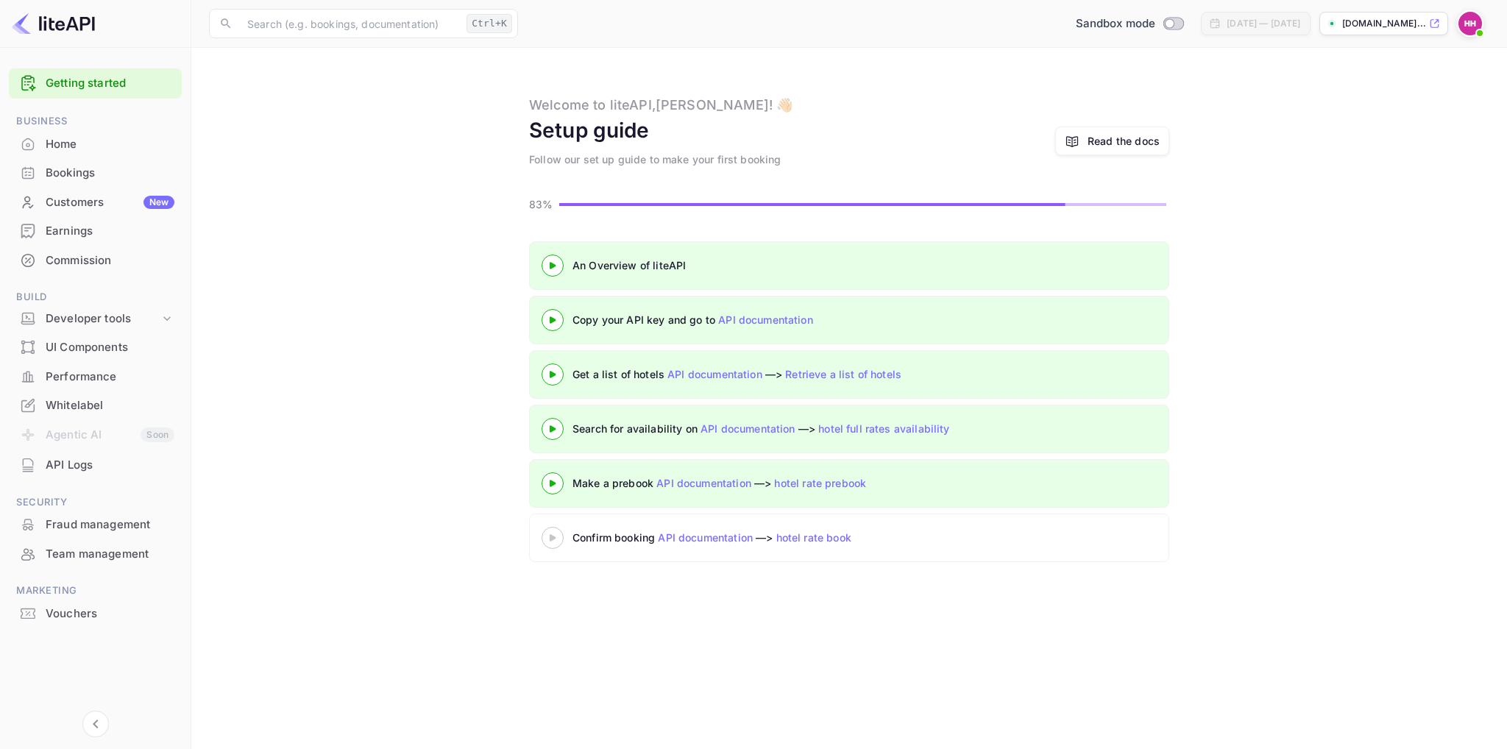
click at [552, 269] on 3 at bounding box center [553, 265] width 6 height 7
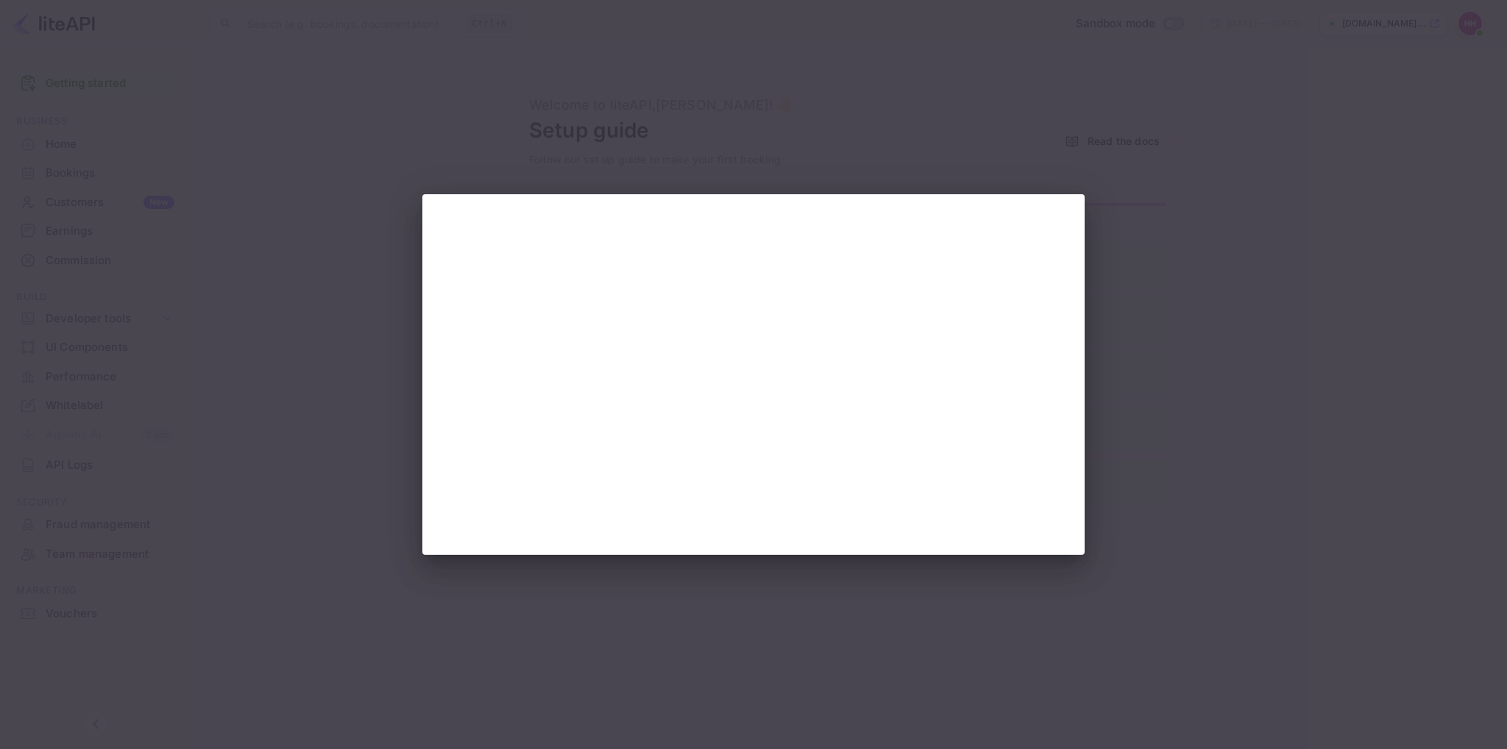
click at [1124, 160] on div at bounding box center [753, 374] width 1507 height 749
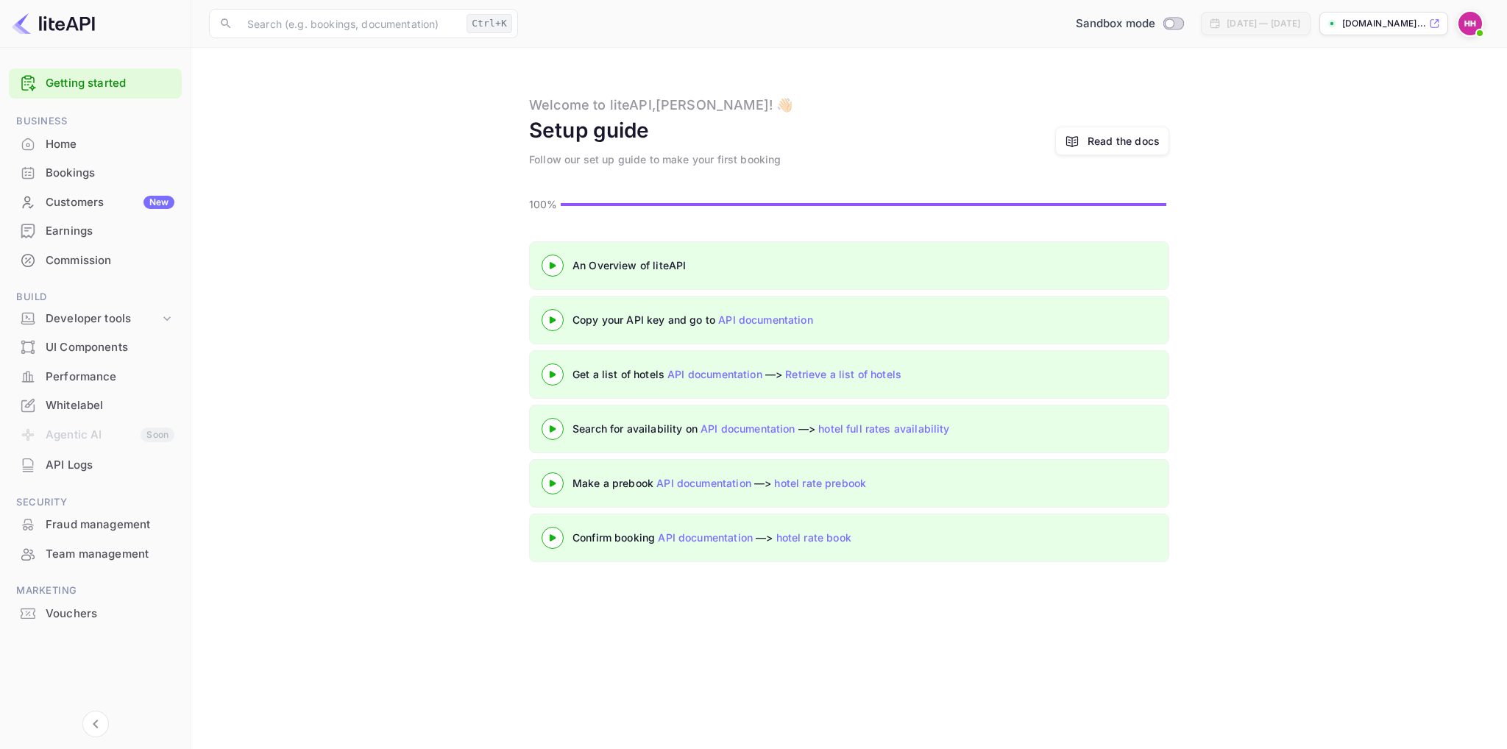
click at [759, 318] on link "API documentation" at bounding box center [765, 319] width 95 height 13
click at [1140, 140] on div "Read the docs" at bounding box center [1123, 140] width 72 height 15
click at [405, 138] on div "Welcome to liteAPI, Henrik ! 👋🏻 Setup guide Follow our set up guide to make you…" at bounding box center [849, 131] width 1280 height 72
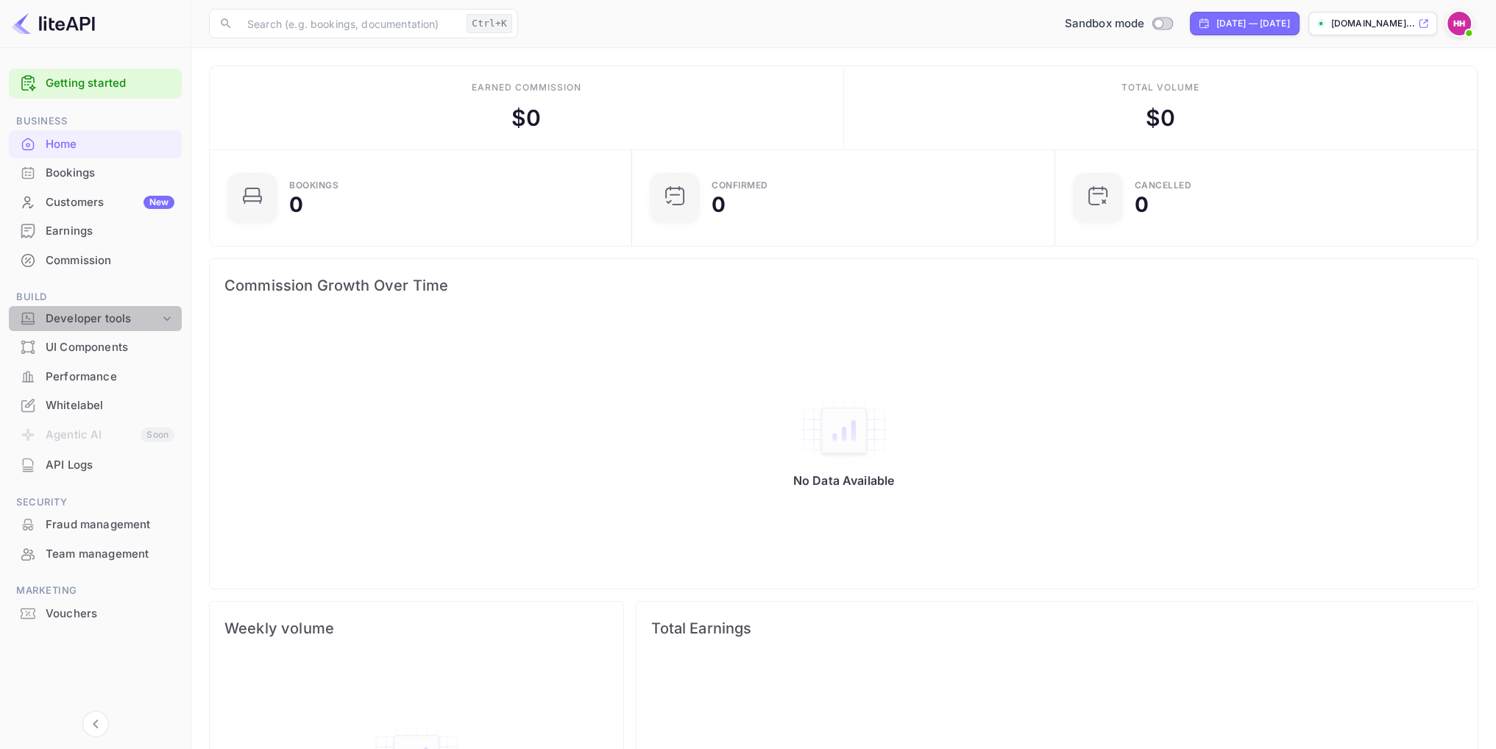
click at [102, 312] on div "Developer tools" at bounding box center [103, 318] width 114 height 17
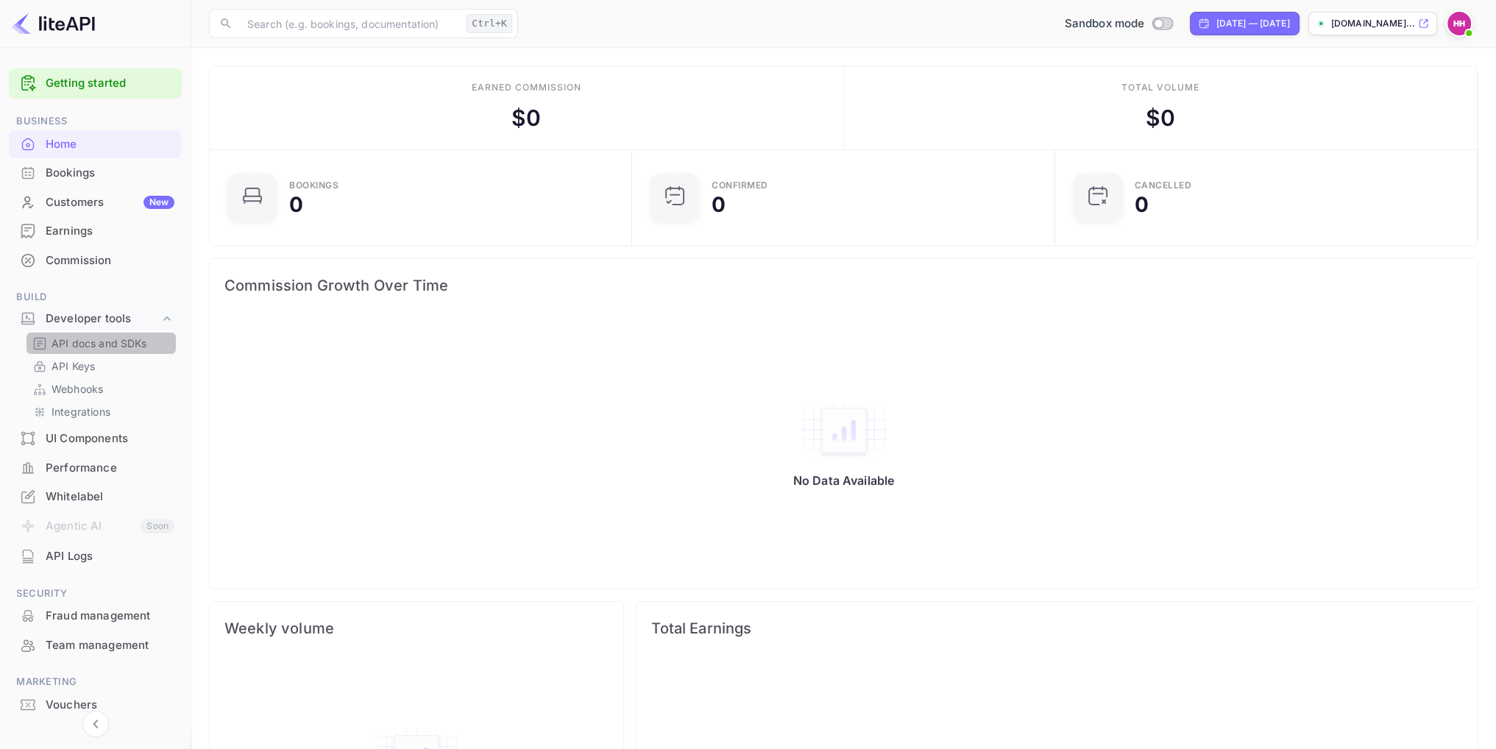
click at [97, 343] on p "API docs and SDKs" at bounding box center [99, 342] width 96 height 15
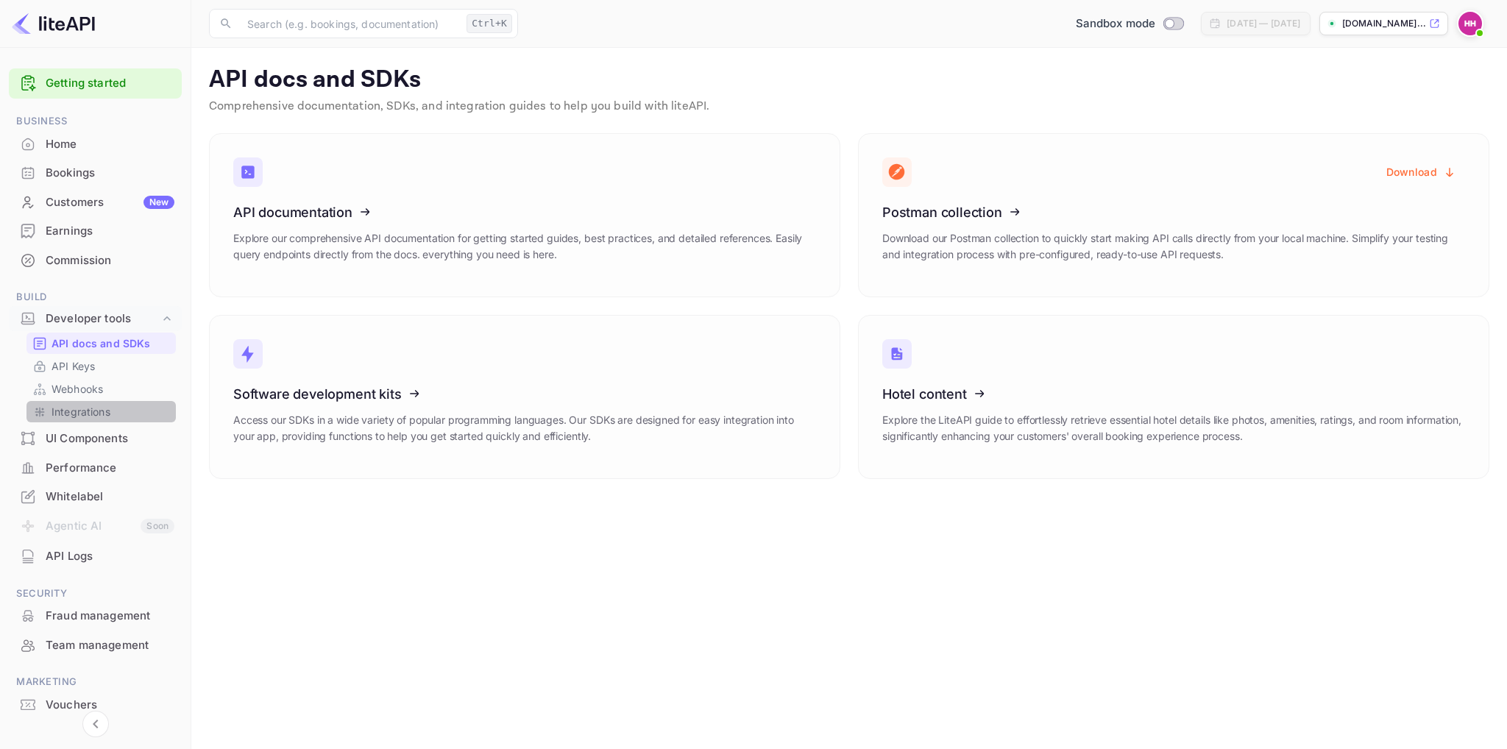
click at [88, 407] on p "Integrations" at bounding box center [80, 411] width 59 height 15
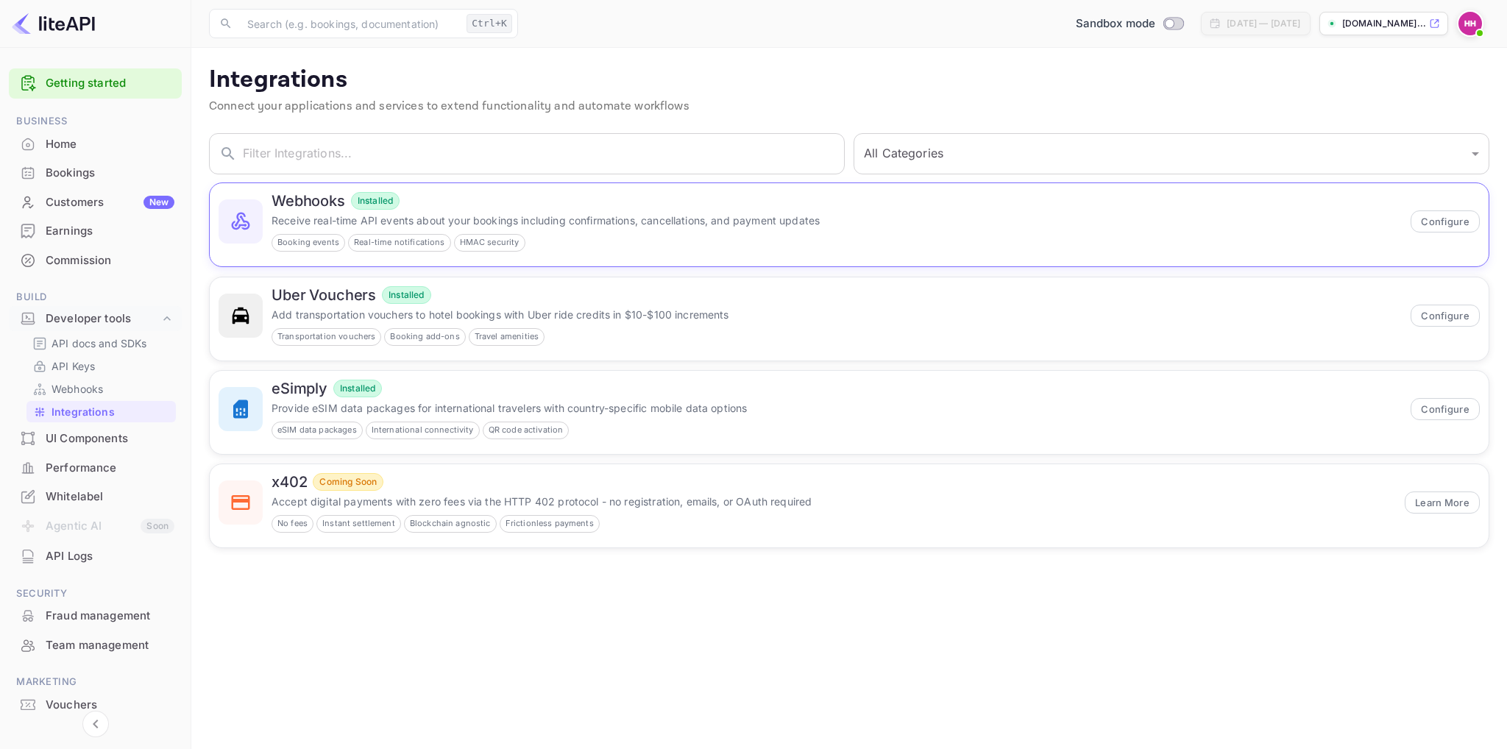
click at [478, 216] on p "Receive real-time API events about your bookings including confirmations, cance…" at bounding box center [836, 220] width 1130 height 15
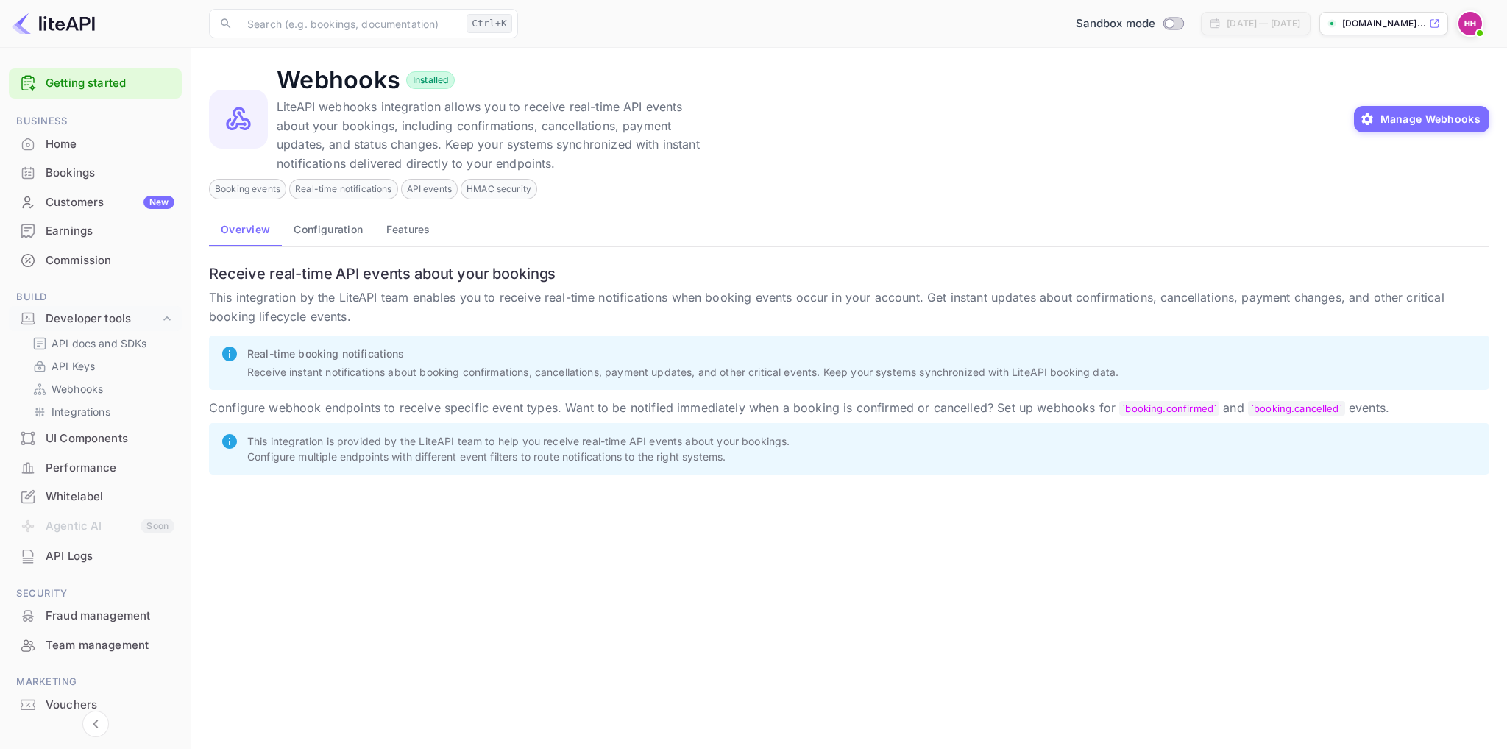
click at [113, 618] on div "Fraud management" at bounding box center [110, 616] width 129 height 17
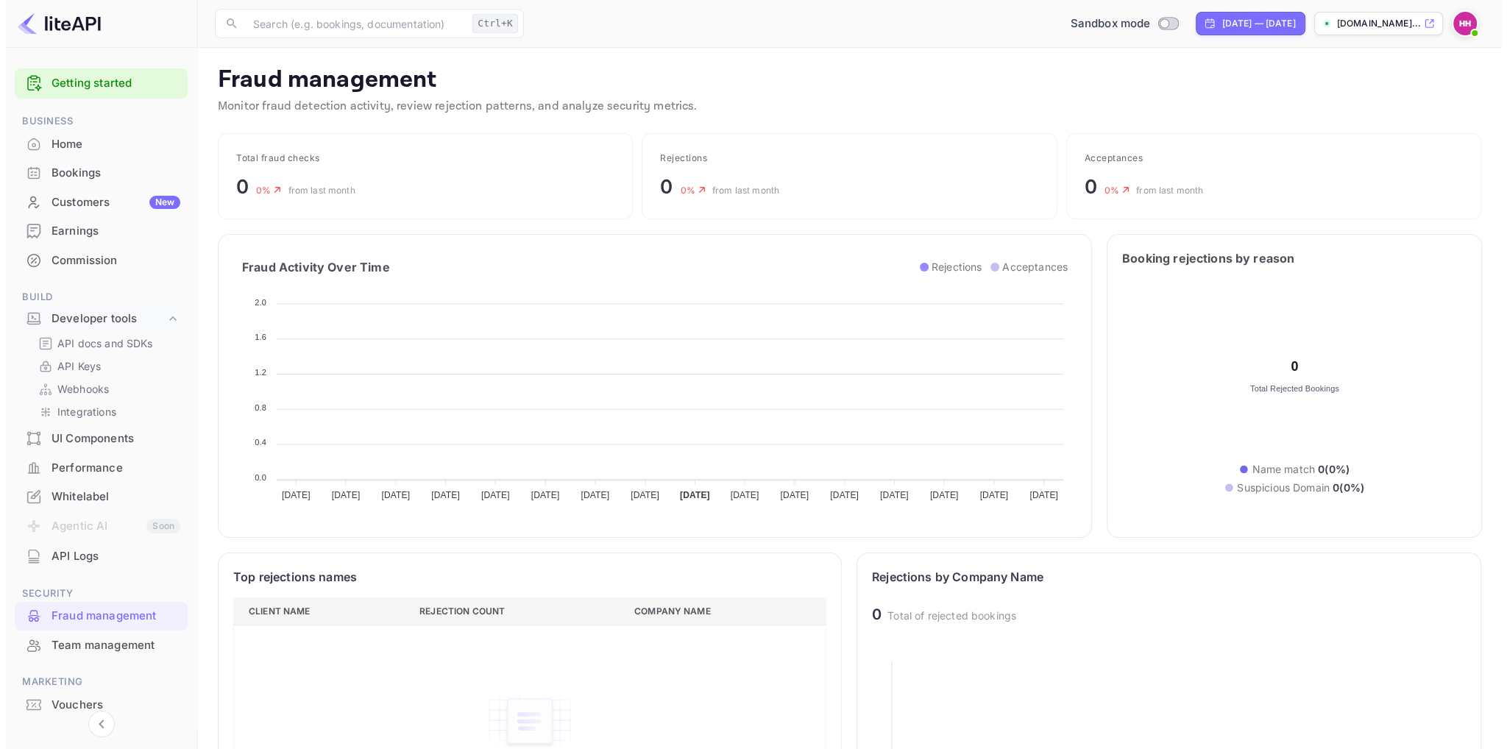
scroll to position [291, 583]
click at [110, 637] on div "Team management" at bounding box center [110, 645] width 129 height 17
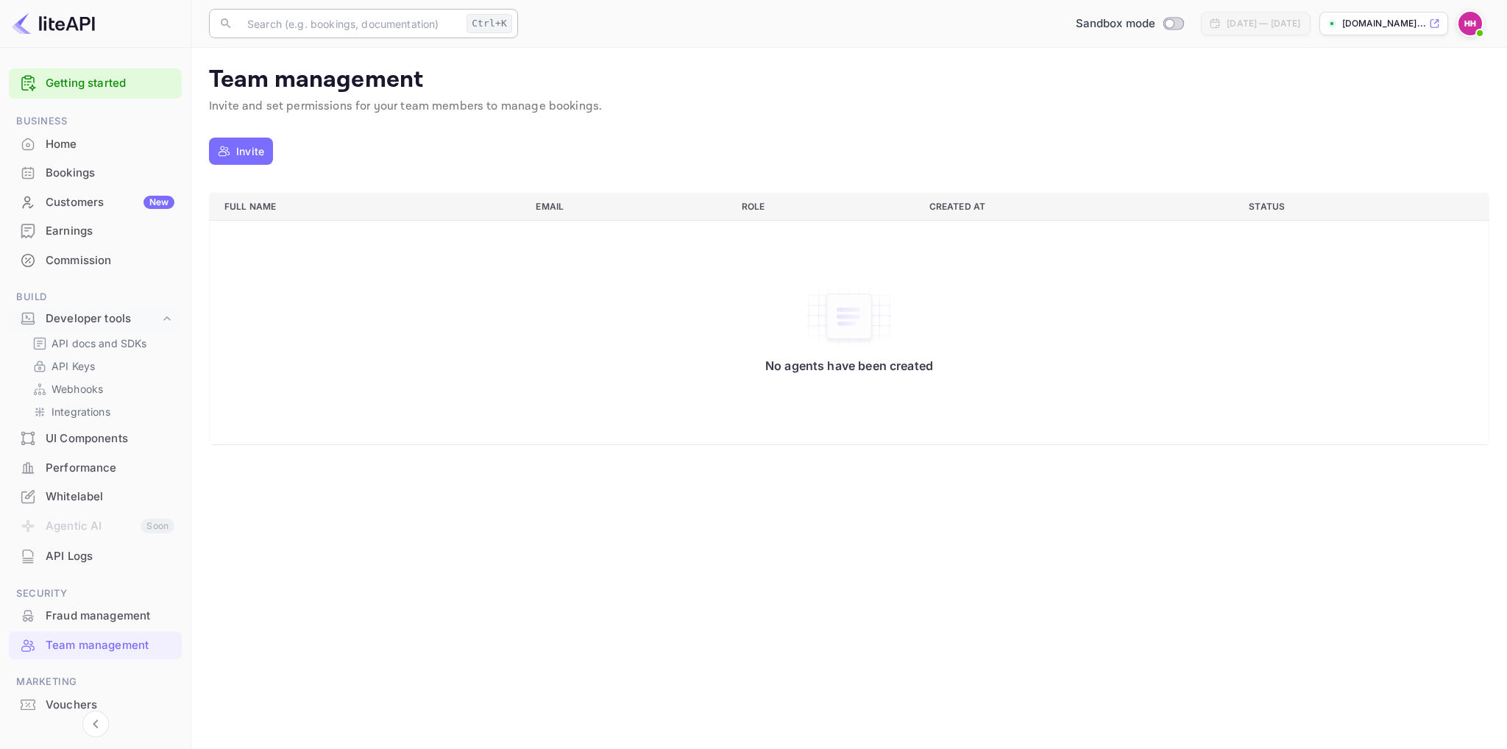
click at [342, 28] on input "text" at bounding box center [349, 23] width 222 height 29
type input "r"
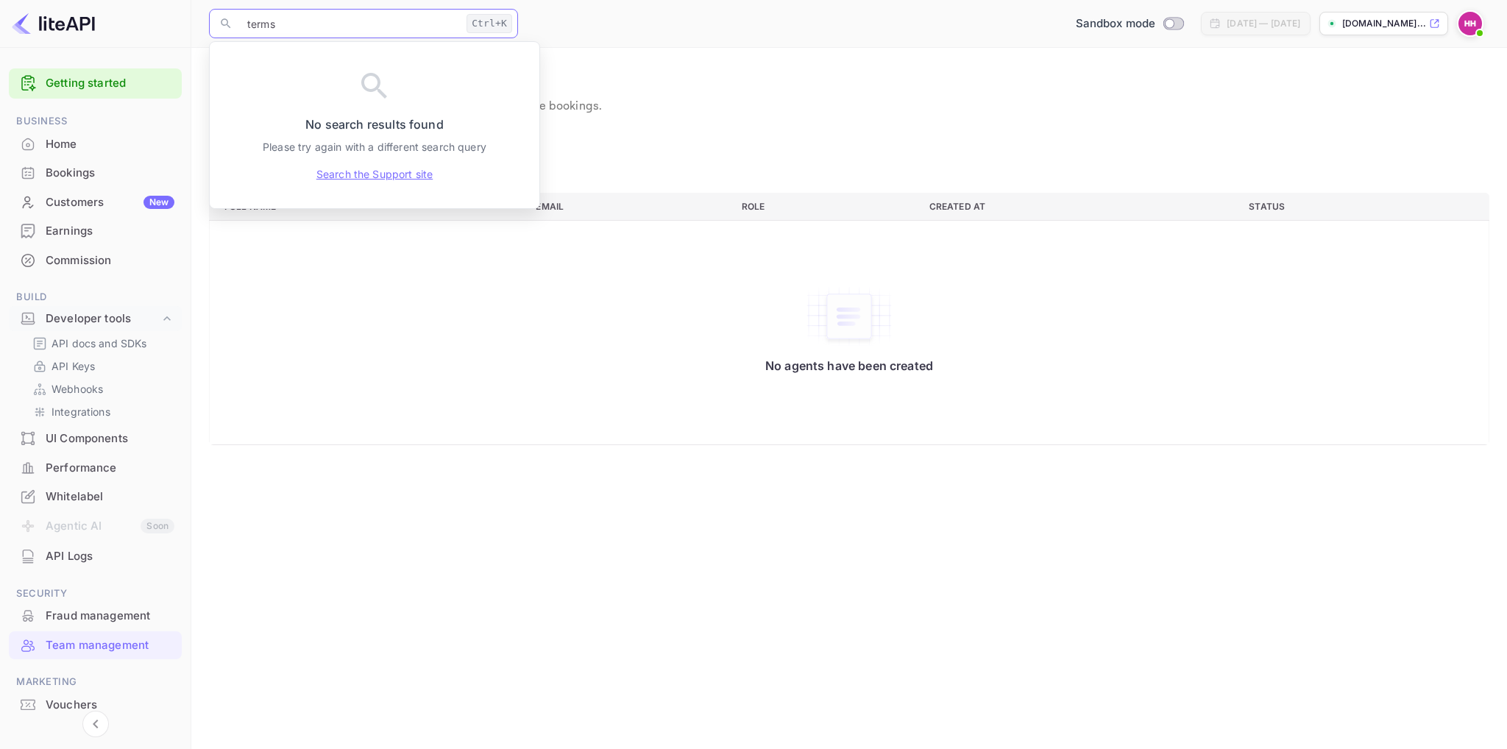
type input "terms"
click at [366, 174] on link "Search the Support site" at bounding box center [374, 173] width 116 height 15
